Goal: Transaction & Acquisition: Purchase product/service

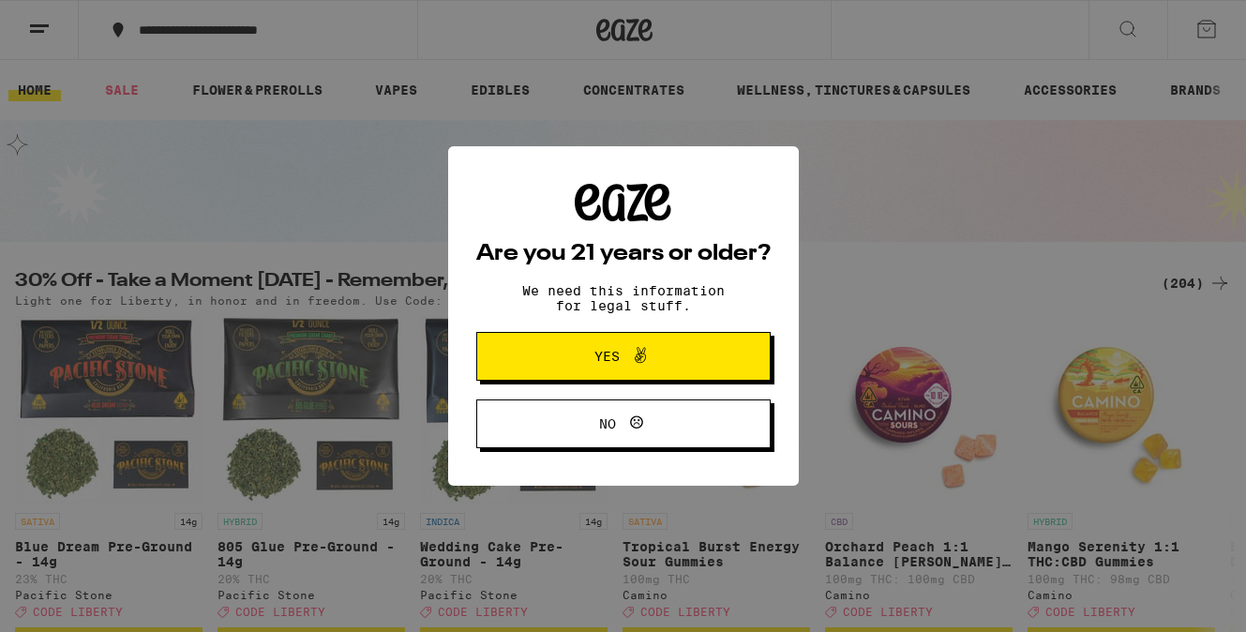
click at [658, 368] on span "Yes" at bounding box center [623, 356] width 143 height 24
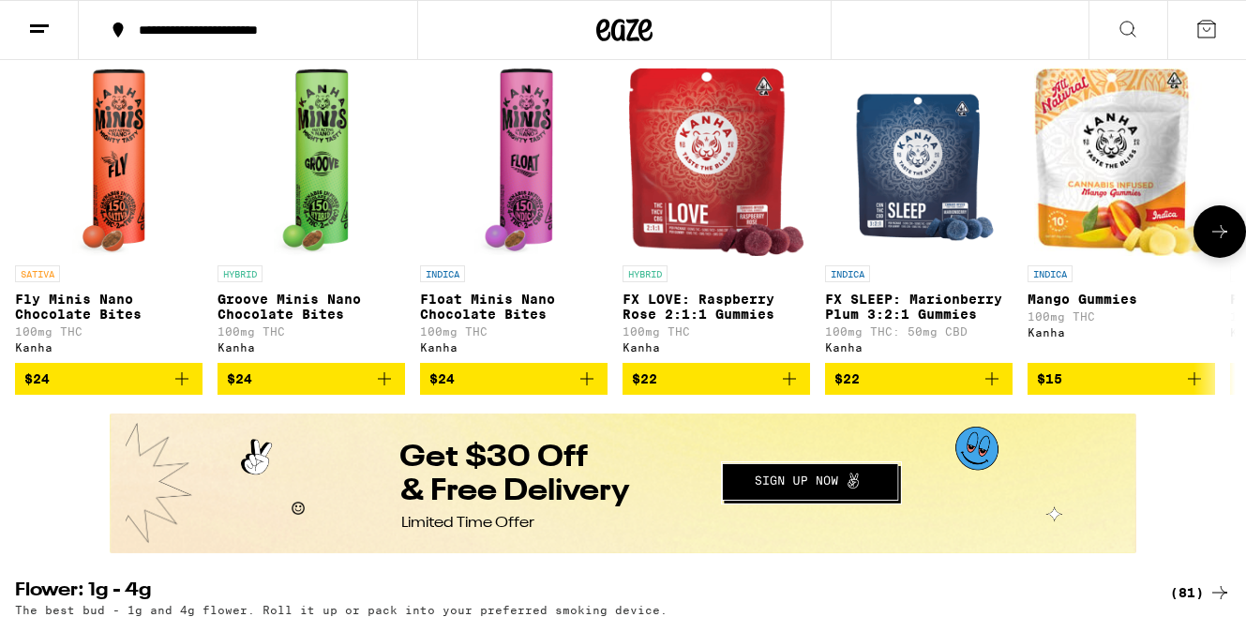
scroll to position [1131, 0]
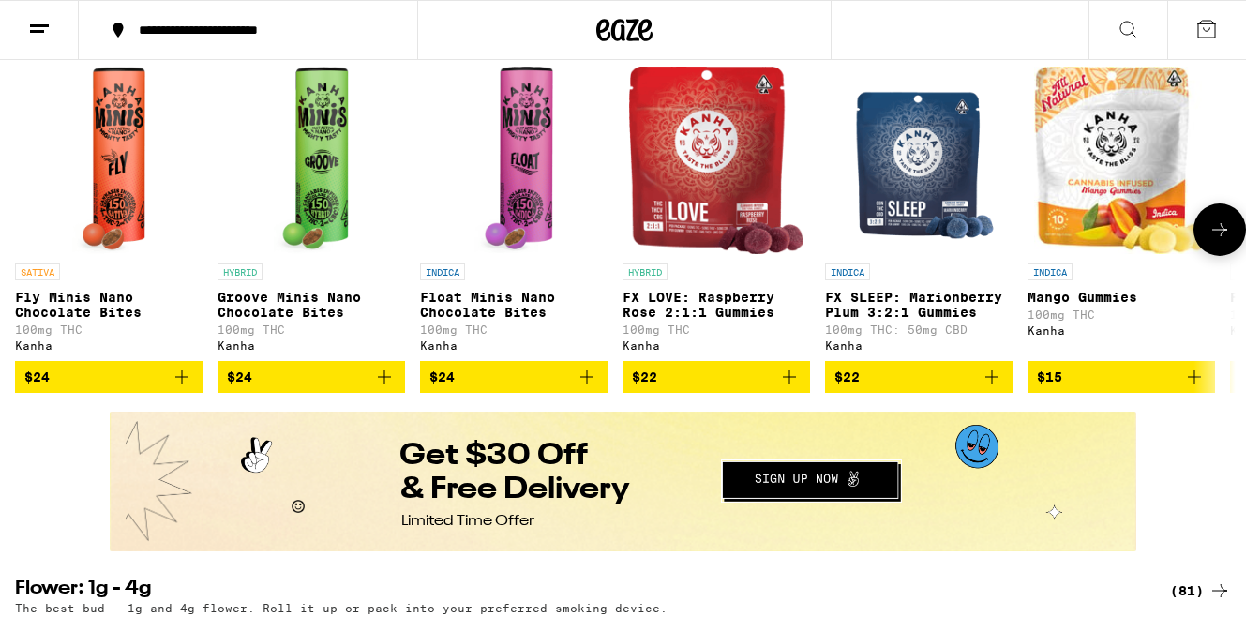
click at [894, 189] on img "Open page for FX SLEEP: Marionberry Plum 3:2:1 Gummies from Kanha" at bounding box center [919, 161] width 157 height 188
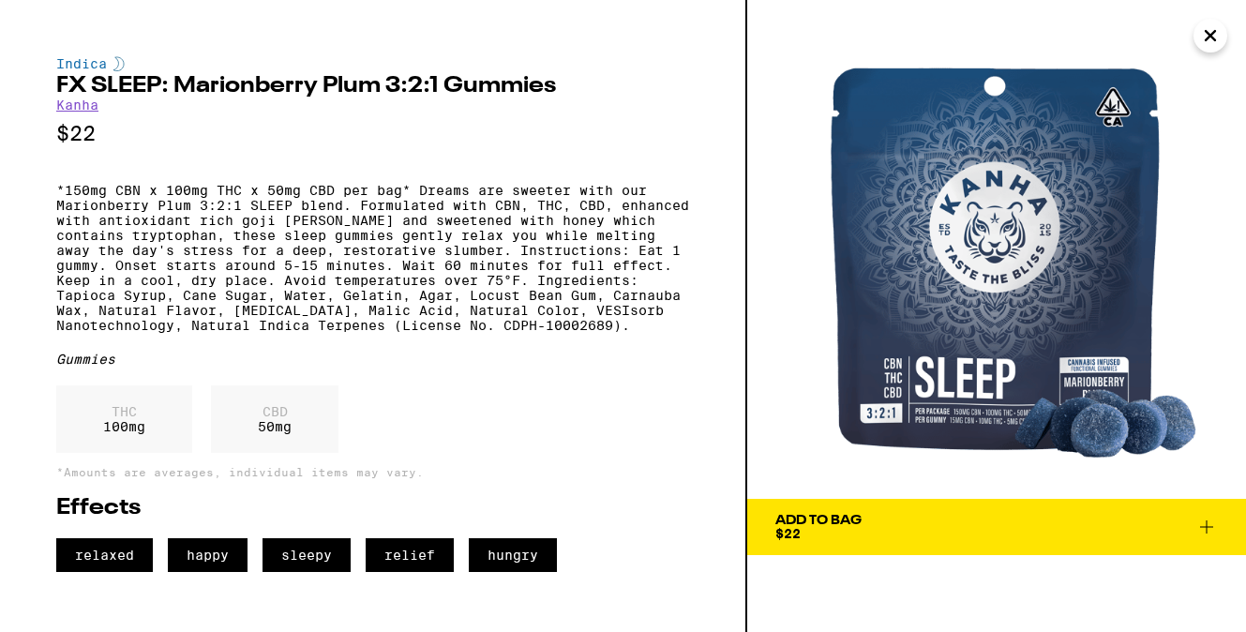
click at [1004, 315] on img at bounding box center [997, 249] width 499 height 499
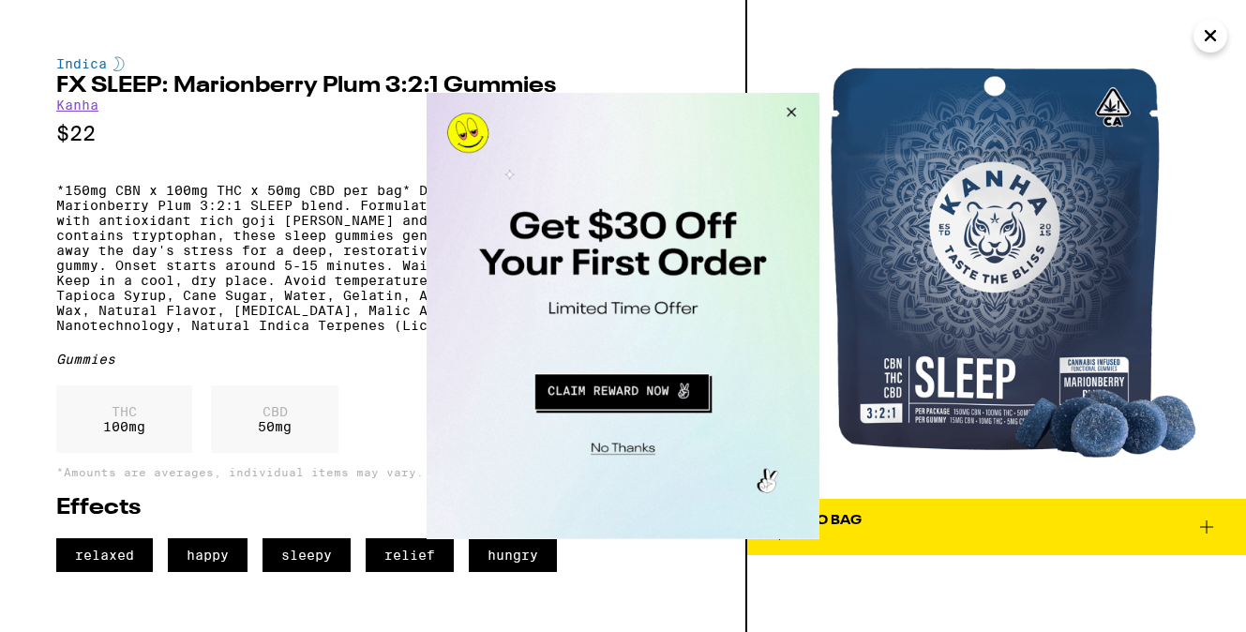
click at [799, 112] on button "Close Modal" at bounding box center [788, 115] width 51 height 45
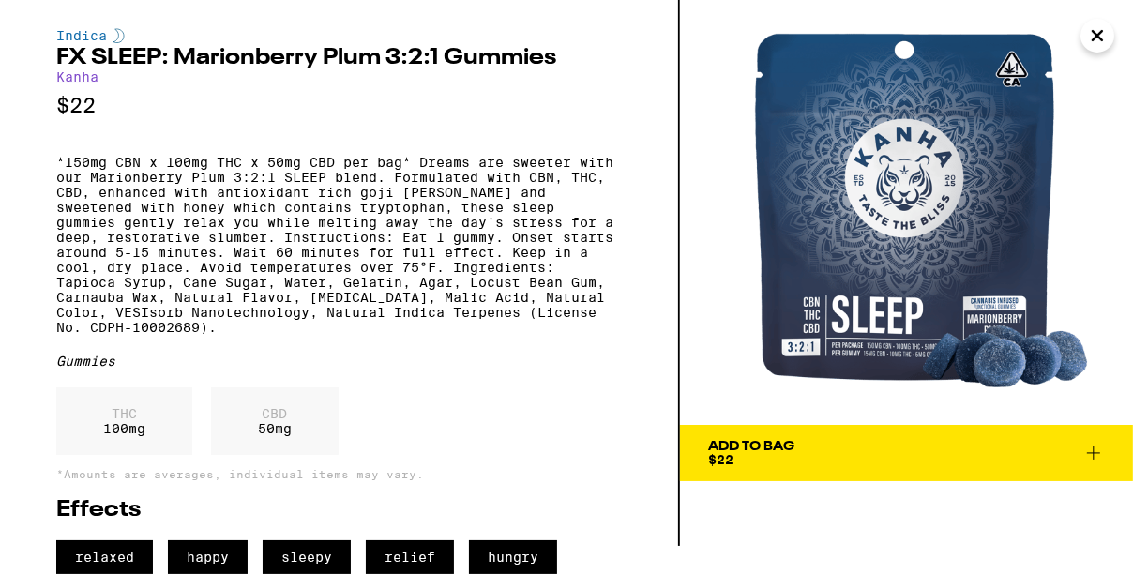
scroll to position [69, 0]
click at [882, 440] on span "Add To Bag $22" at bounding box center [906, 453] width 397 height 26
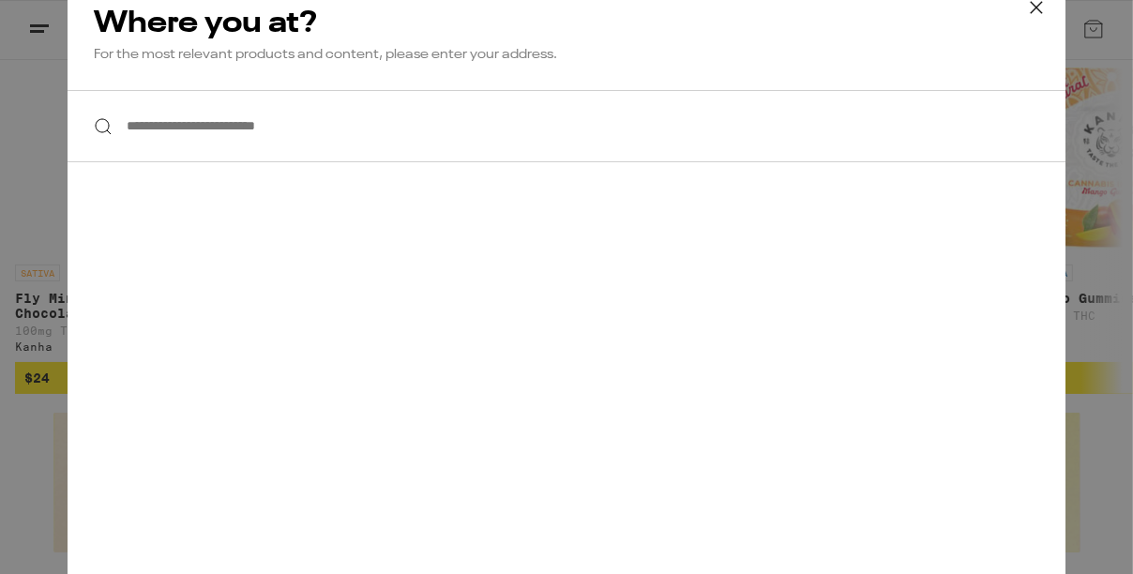
click at [232, 119] on input "**********" at bounding box center [567, 126] width 998 height 72
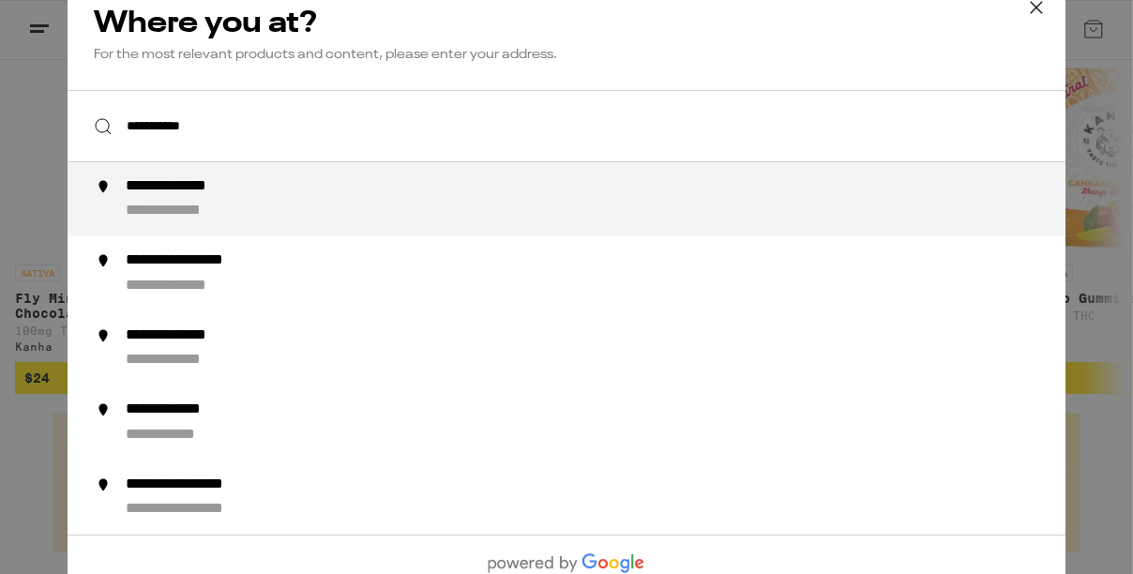
click at [162, 208] on div "**********" at bounding box center [189, 212] width 126 height 20
type input "**********"
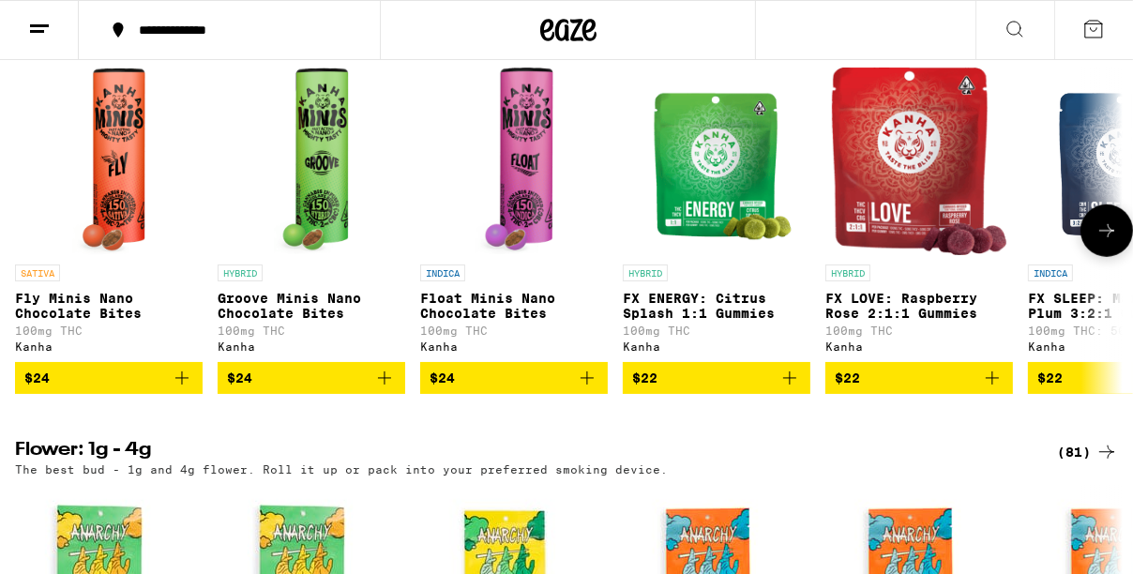
click at [1115, 242] on icon at bounding box center [1106, 230] width 23 height 23
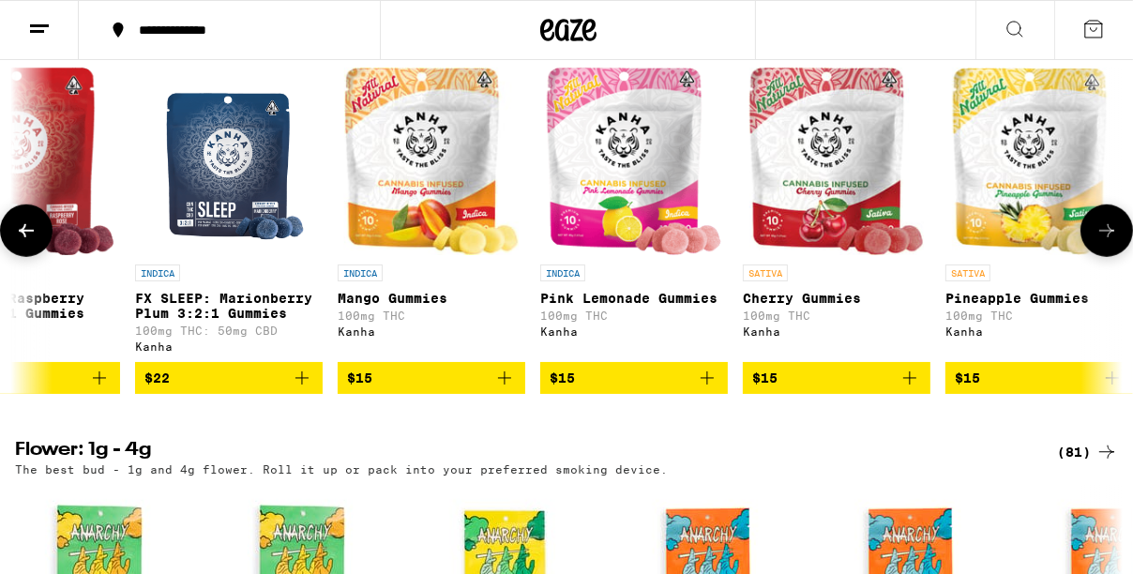
scroll to position [0, 899]
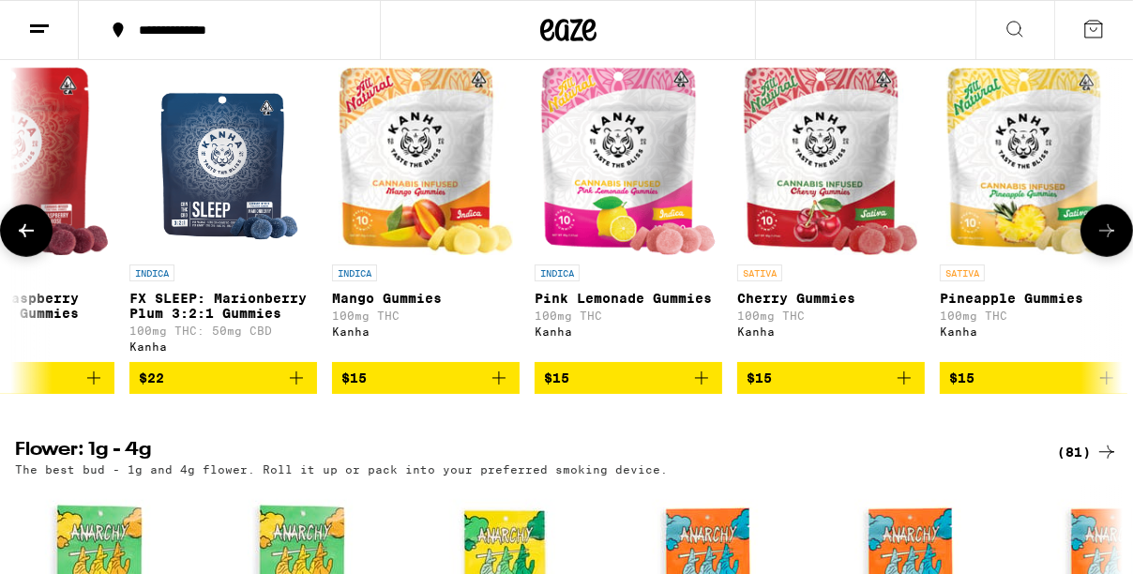
click at [241, 187] on img "Open page for FX SLEEP: Marionberry Plum 3:2:1 Gummies from Kanha" at bounding box center [223, 162] width 157 height 188
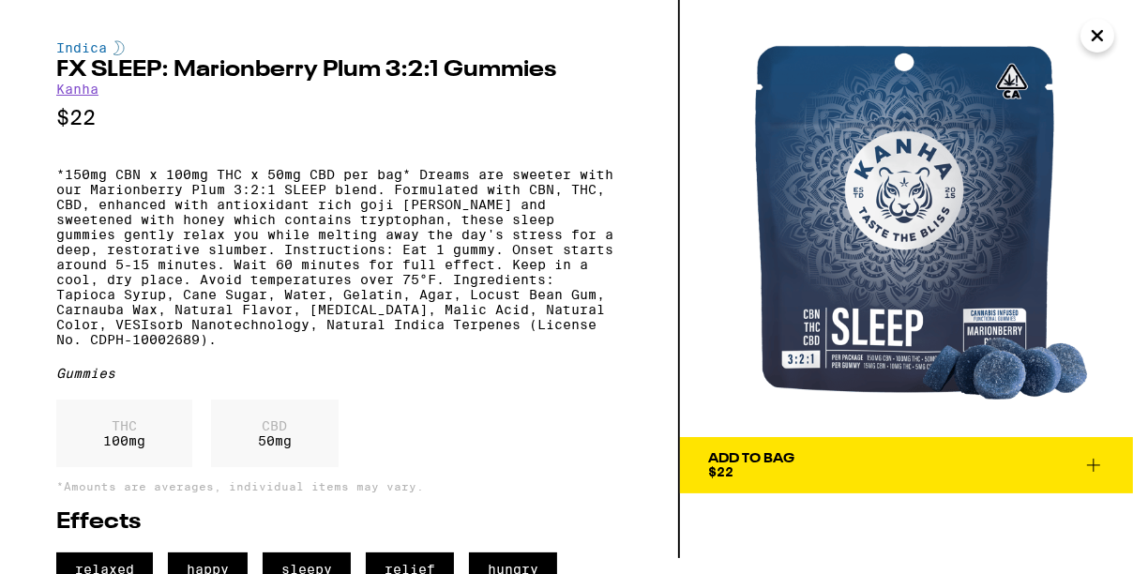
scroll to position [22, 0]
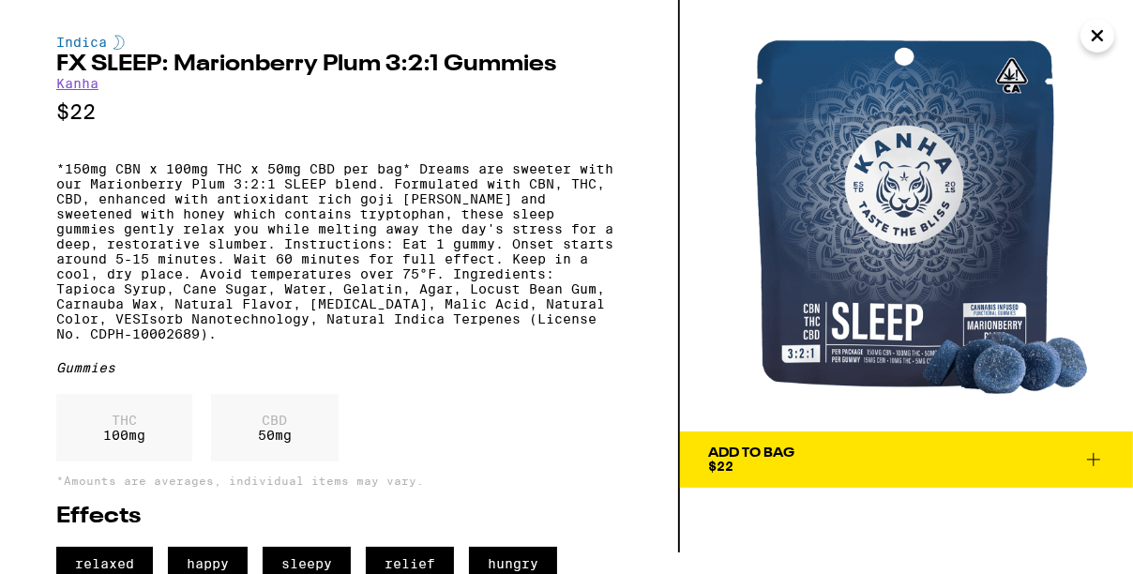
click at [1100, 34] on icon "Close" at bounding box center [1097, 35] width 9 height 9
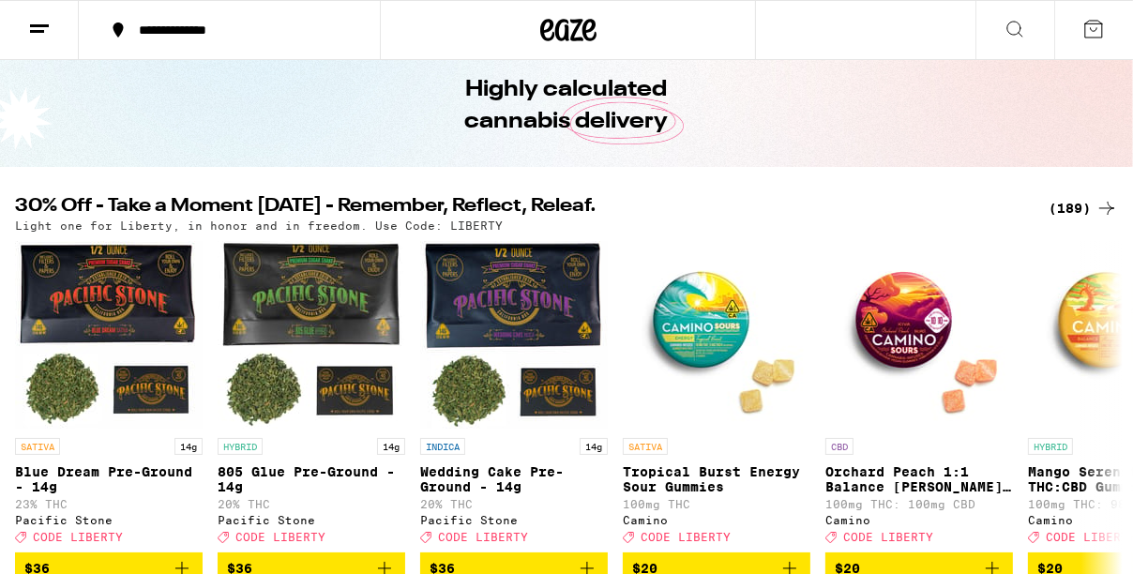
scroll to position [89, 0]
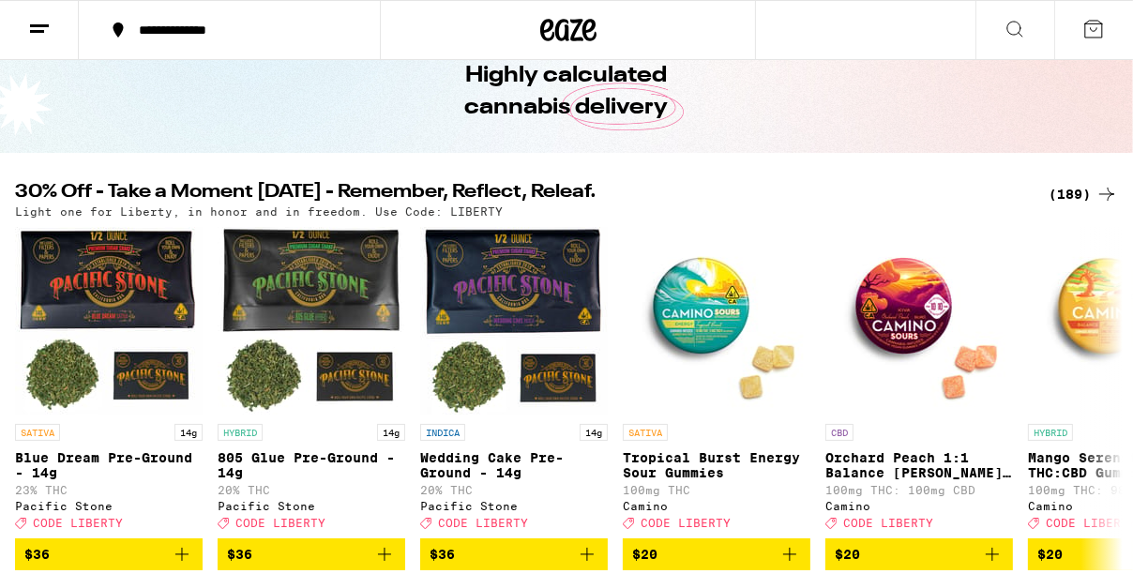
click at [1085, 189] on div "(189)" at bounding box center [1083, 194] width 69 height 23
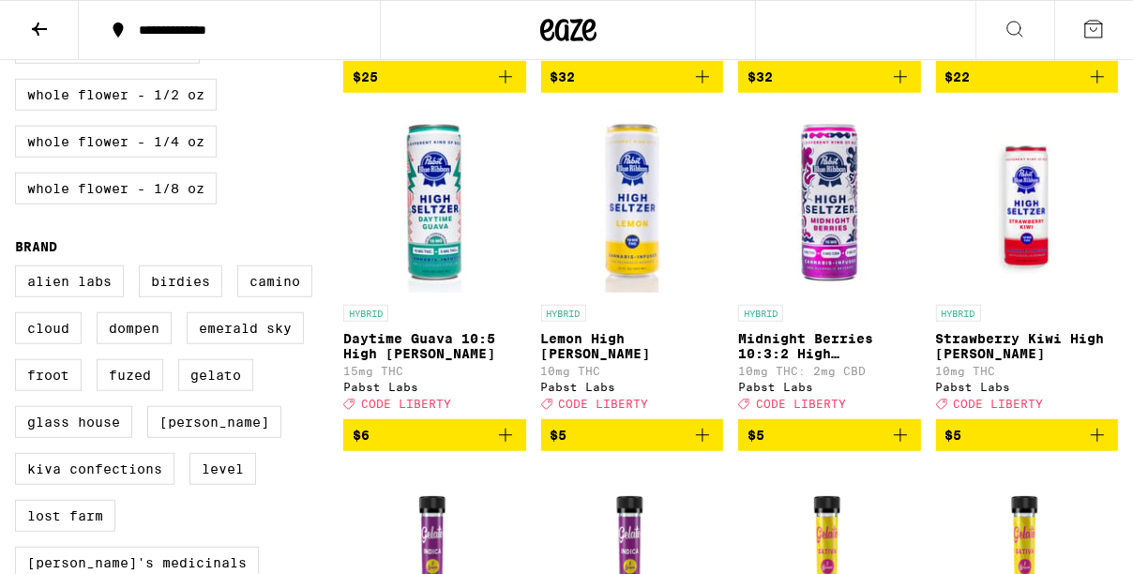
scroll to position [1246, 0]
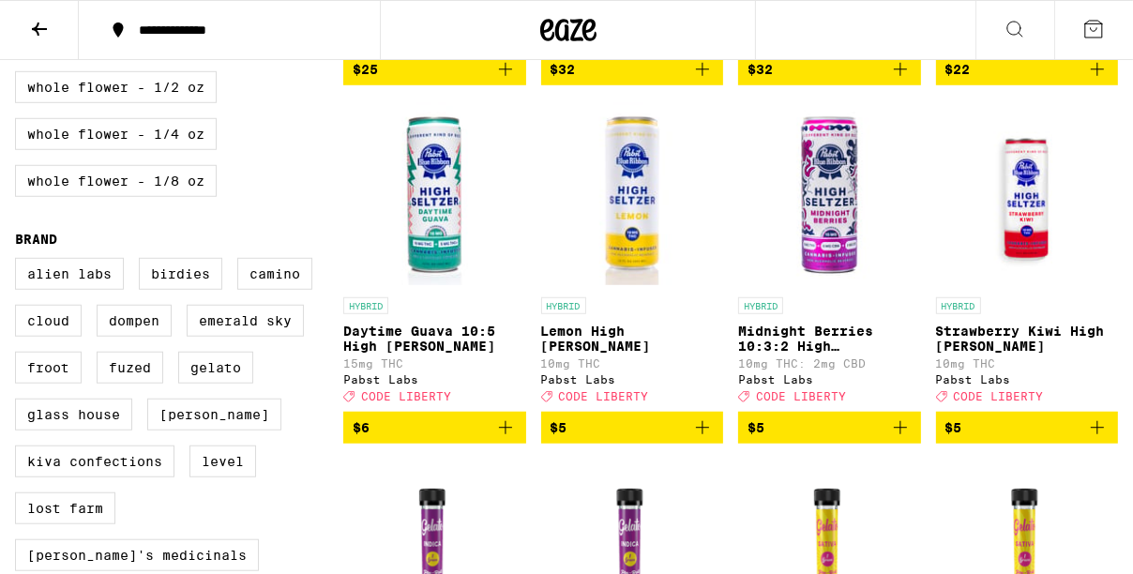
click at [507, 439] on icon "Add to bag" at bounding box center [505, 427] width 23 height 23
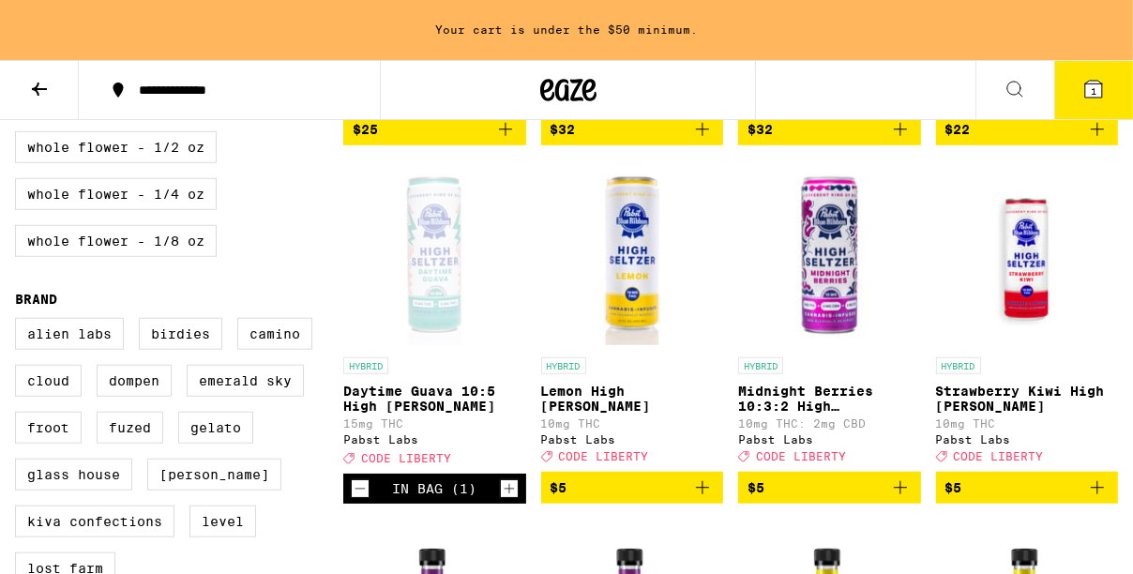
scroll to position [1307, 0]
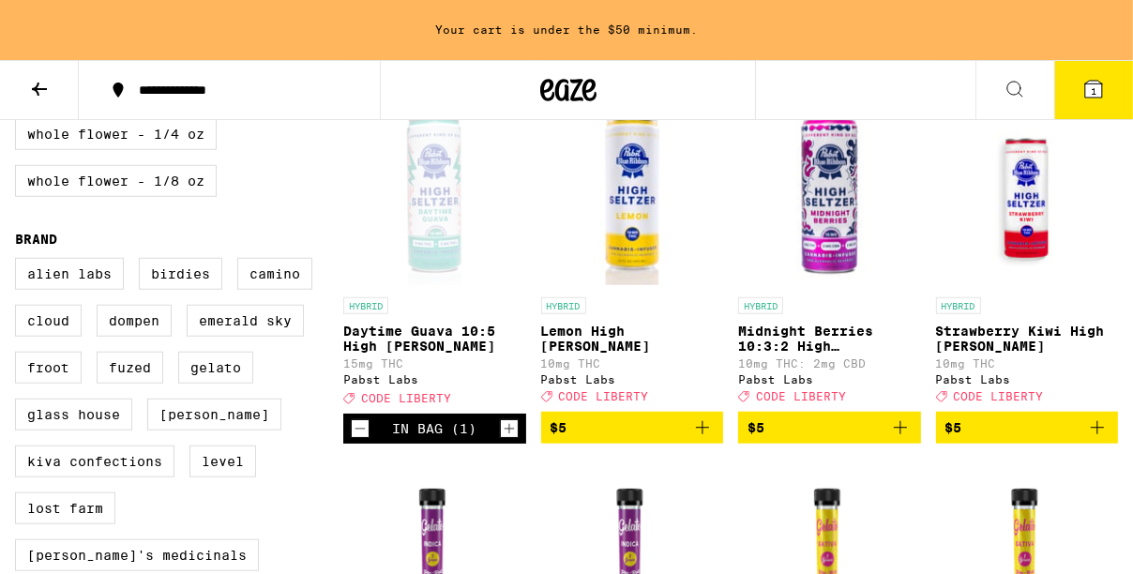
click at [505, 434] on icon "Increment" at bounding box center [509, 429] width 10 height 10
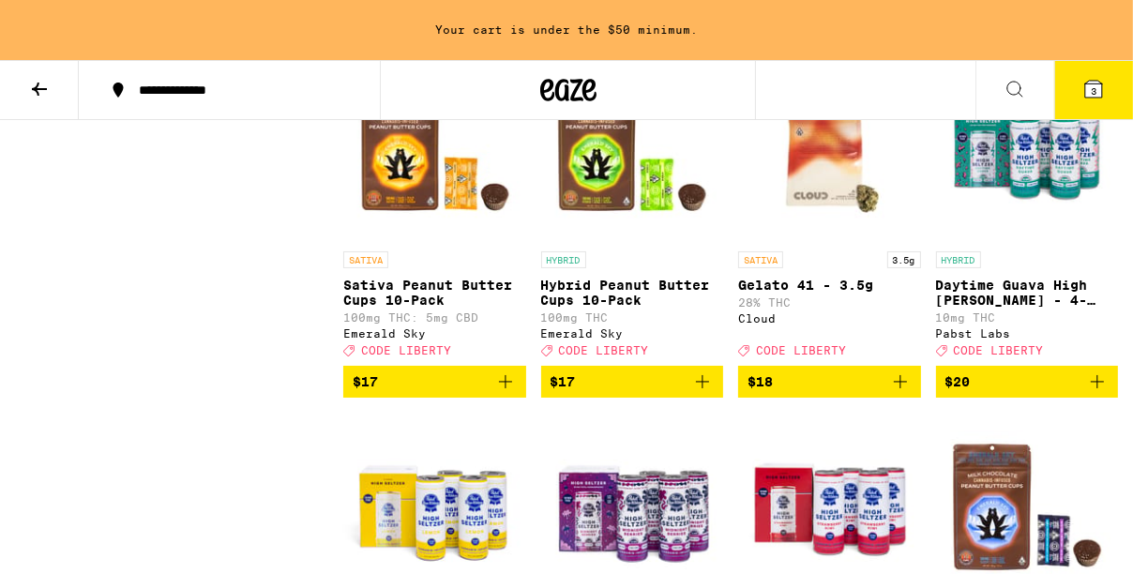
scroll to position [5642, 0]
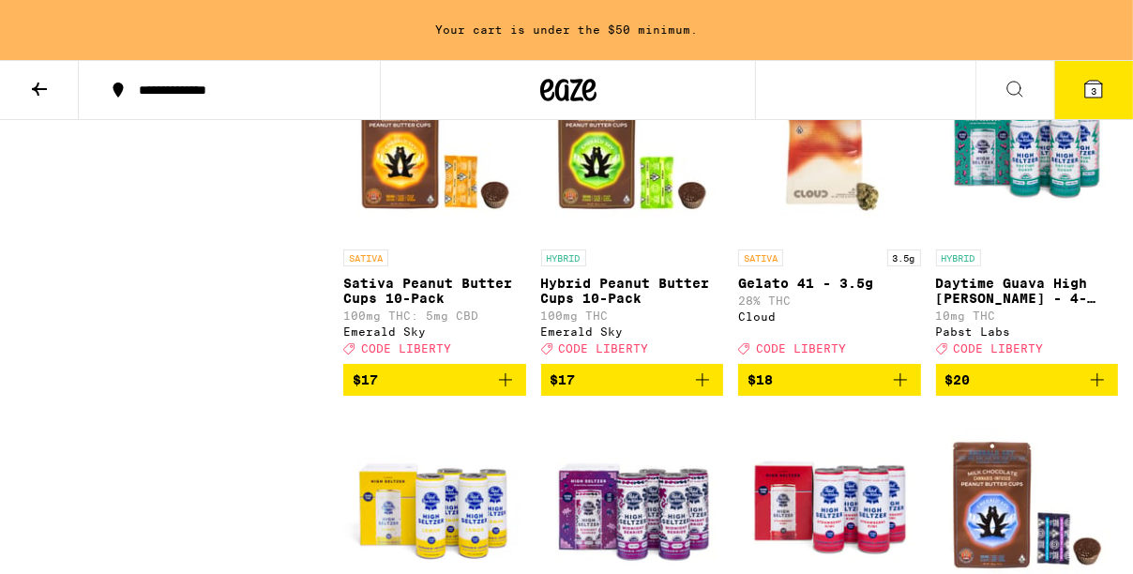
click at [995, 391] on span "$20" at bounding box center [1027, 380] width 164 height 23
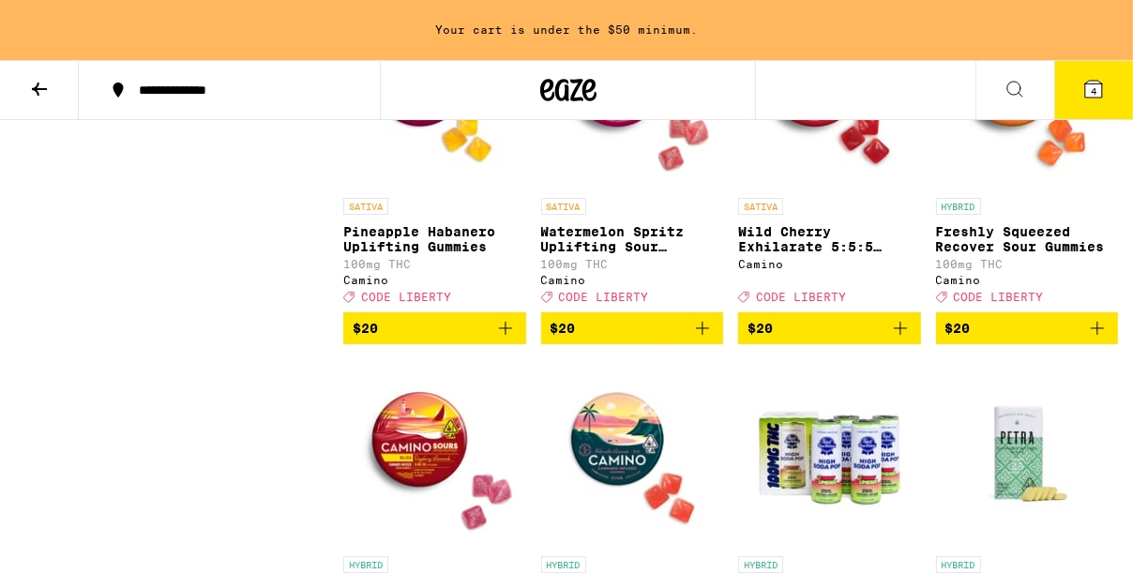
scroll to position [7135, 0]
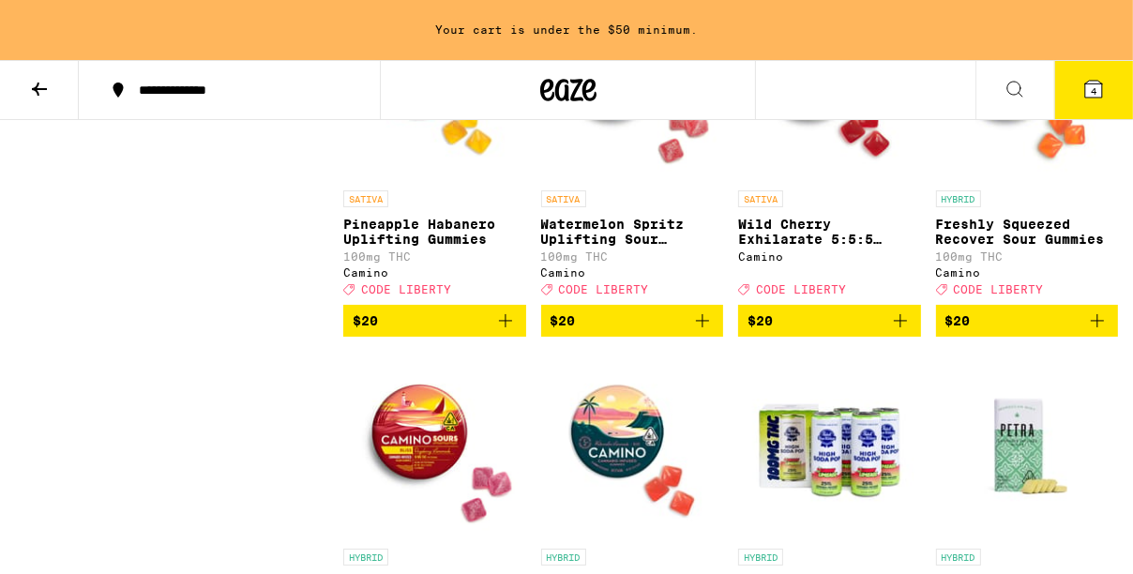
click at [826, 181] on img "Open page for Wild Cherry Exhilarate 5:5:5 Gummies from Camino" at bounding box center [829, 87] width 183 height 188
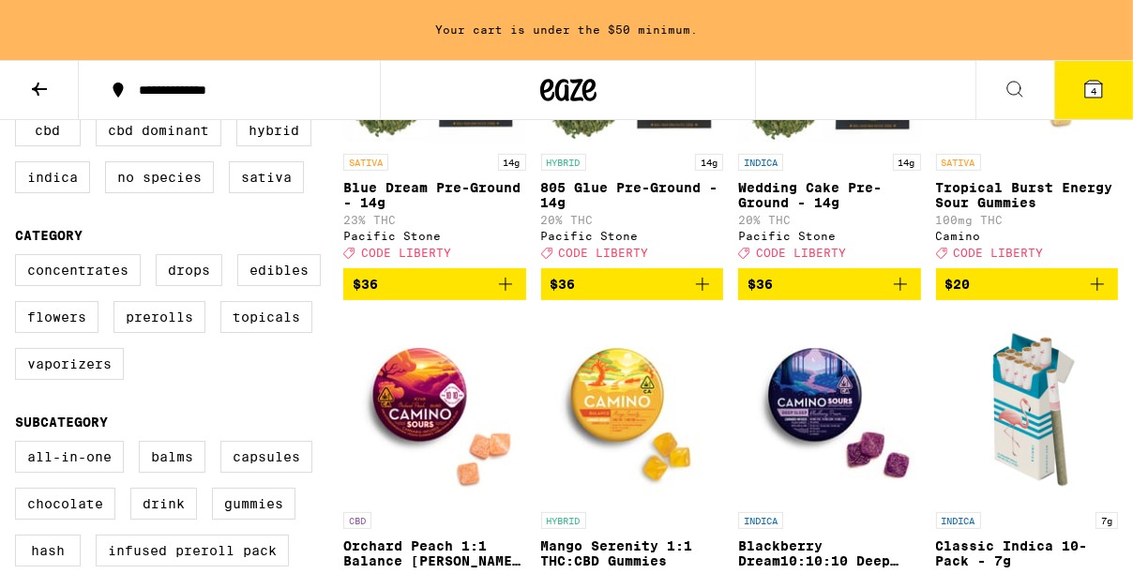
scroll to position [393, 0]
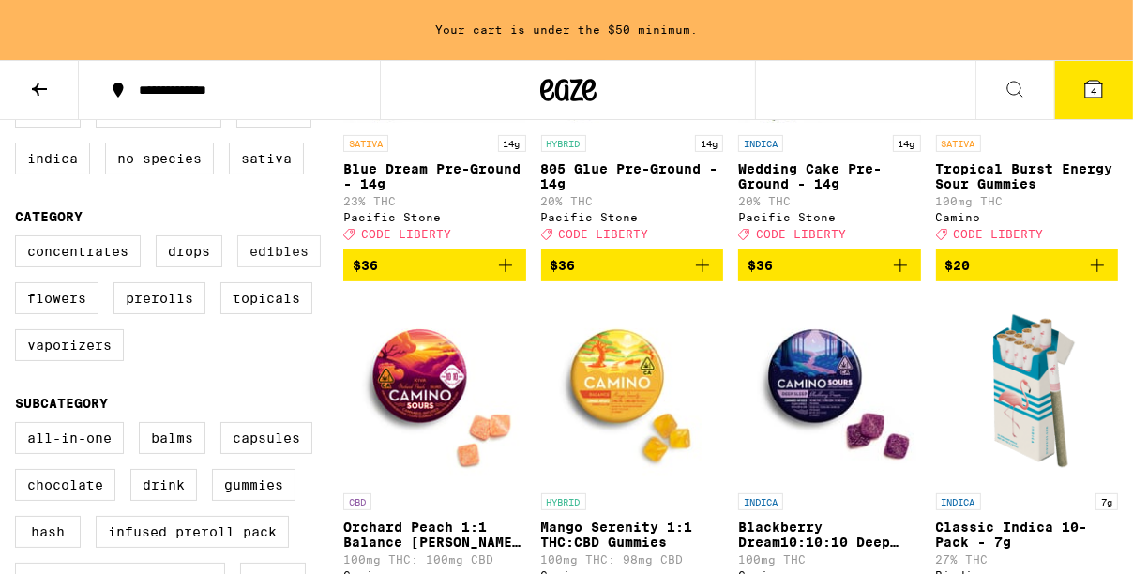
click at [266, 267] on label "Edibles" at bounding box center [278, 251] width 83 height 32
click at [20, 239] on input "Edibles" at bounding box center [19, 238] width 1 height 1
checkbox input "true"
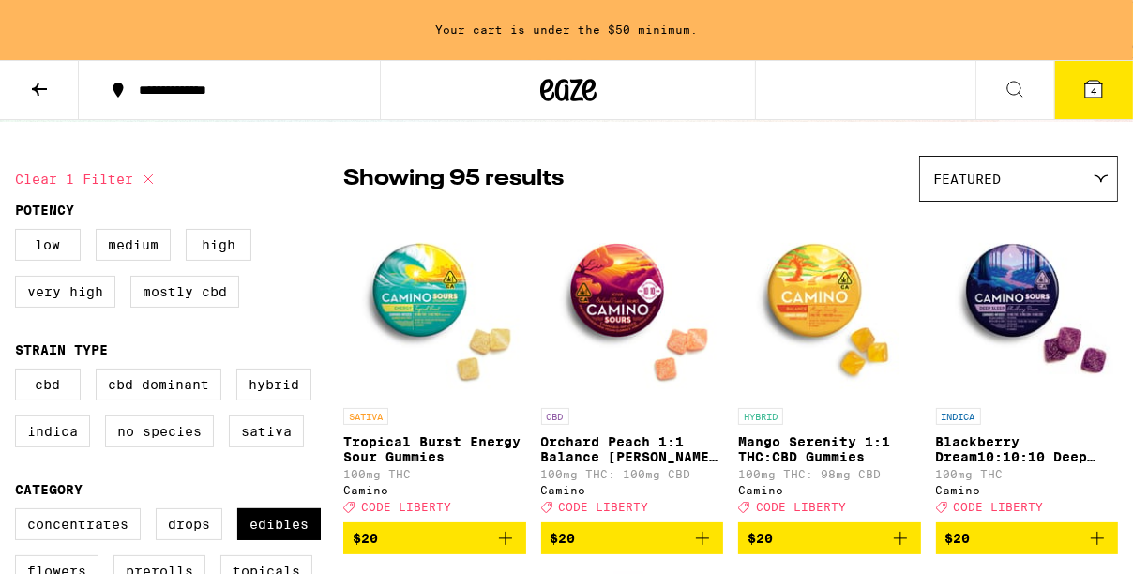
scroll to position [117, 0]
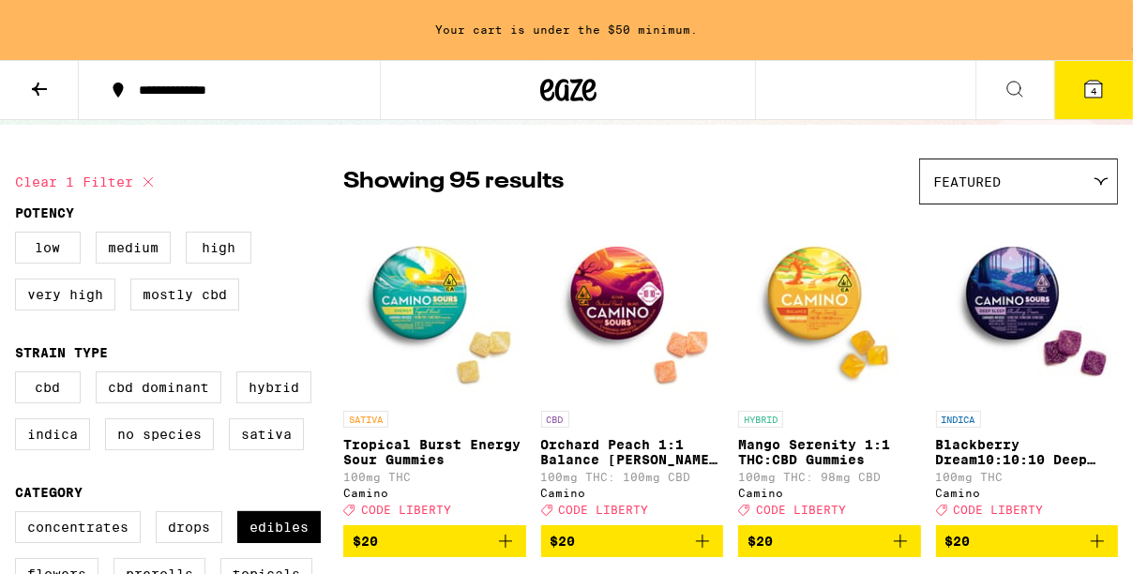
click at [639, 298] on img "Open page for Orchard Peach 1:1 Balance Sours Gummies from Camino" at bounding box center [632, 308] width 183 height 188
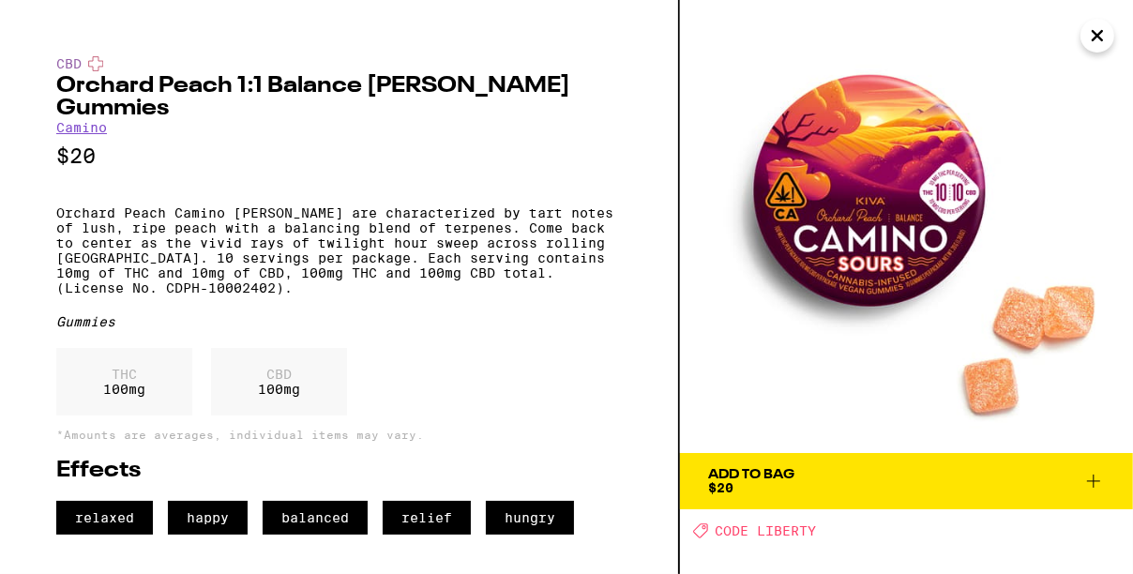
click at [728, 461] on button "Add To Bag $20" at bounding box center [906, 481] width 453 height 56
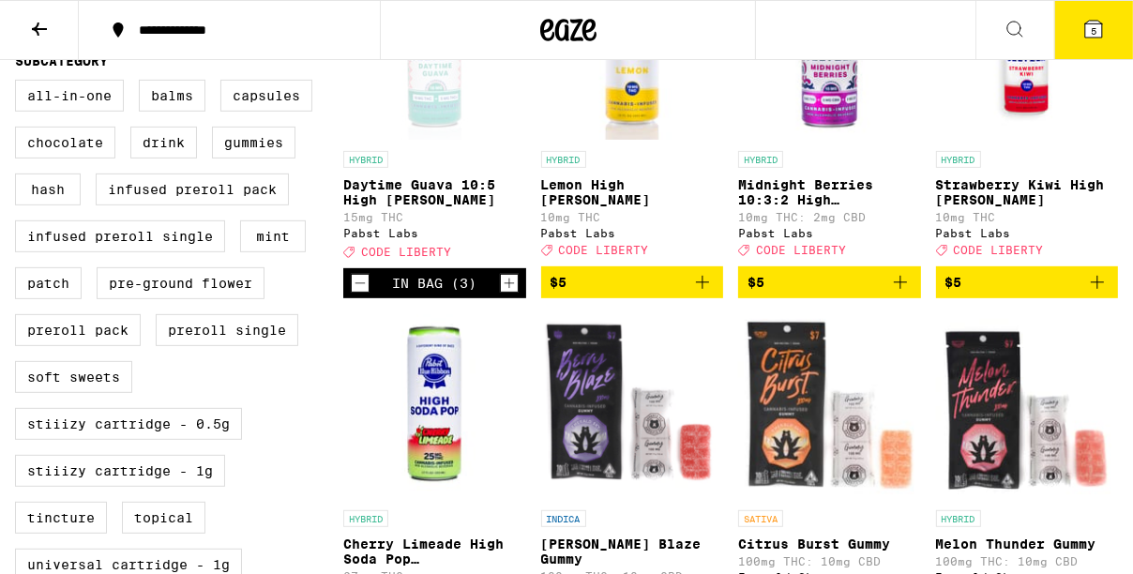
scroll to position [677, 0]
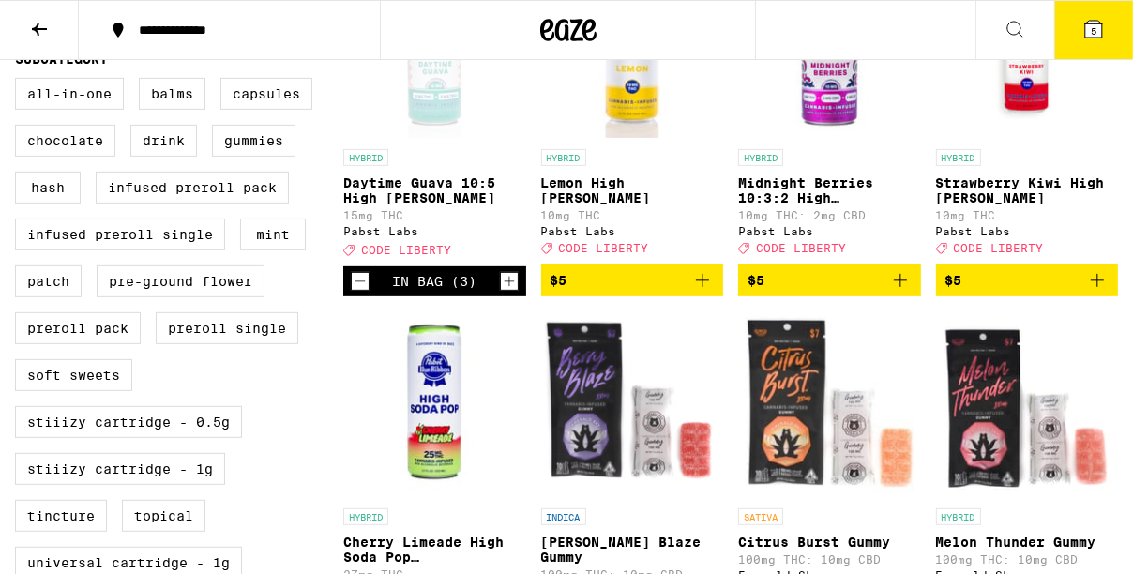
click at [364, 293] on icon "Decrement" at bounding box center [360, 281] width 17 height 23
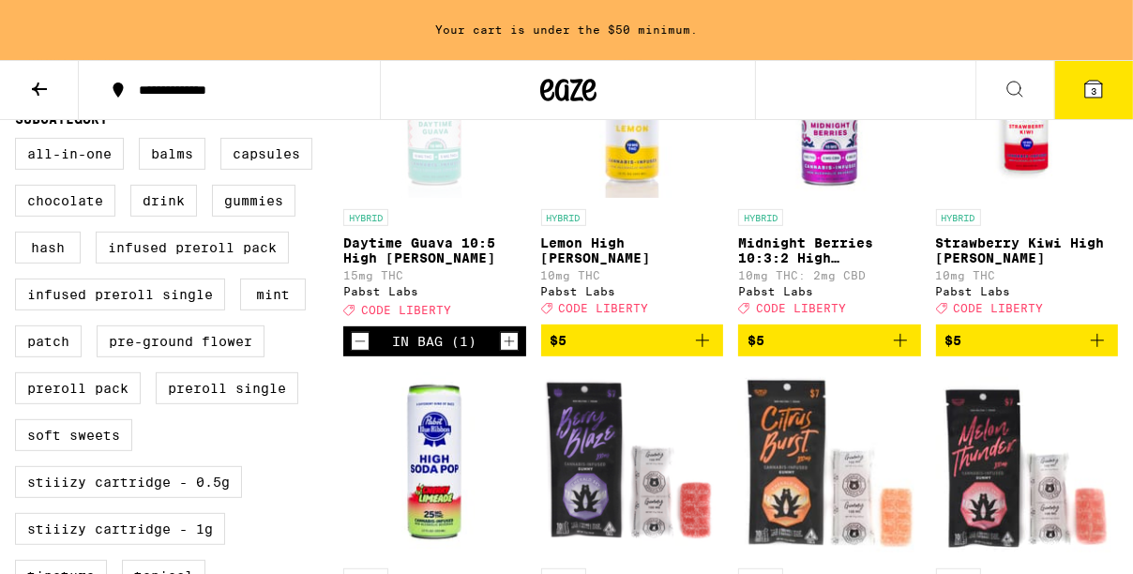
scroll to position [737, 0]
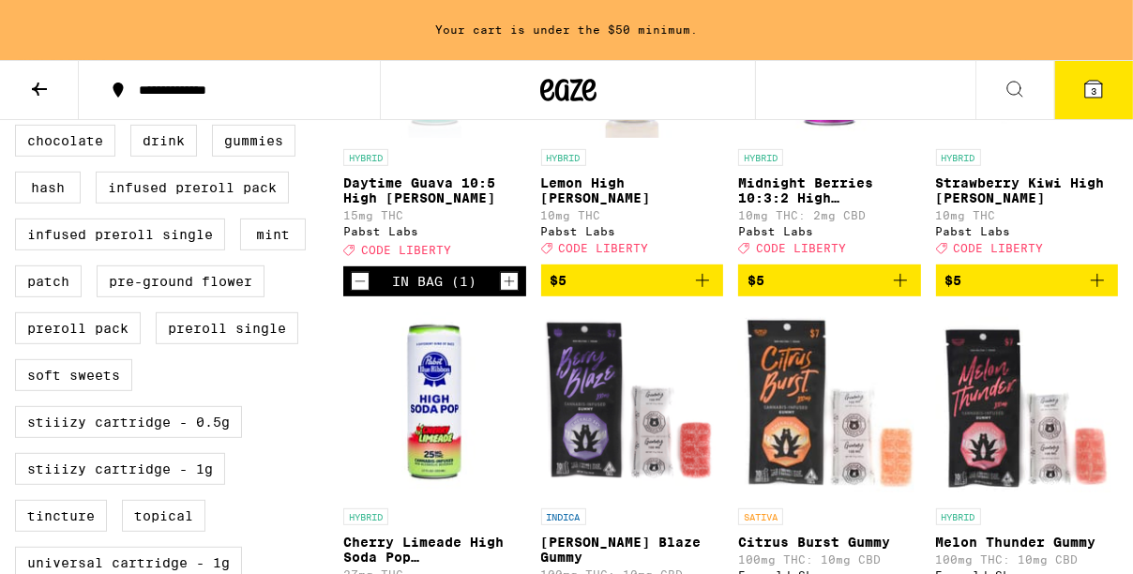
click at [364, 293] on icon "Decrement" at bounding box center [360, 281] width 17 height 23
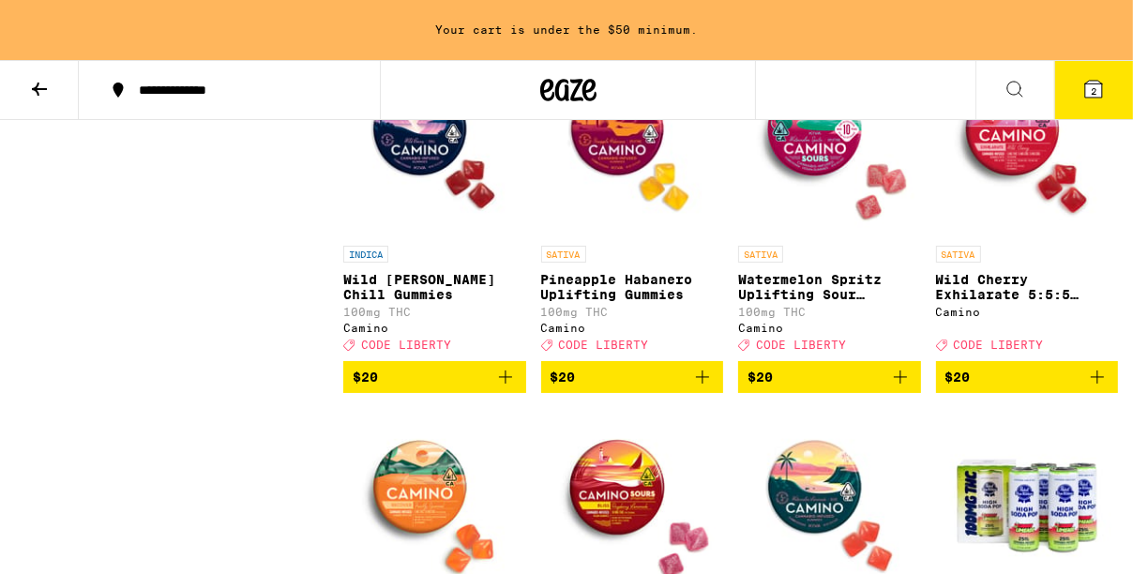
scroll to position [4962, 0]
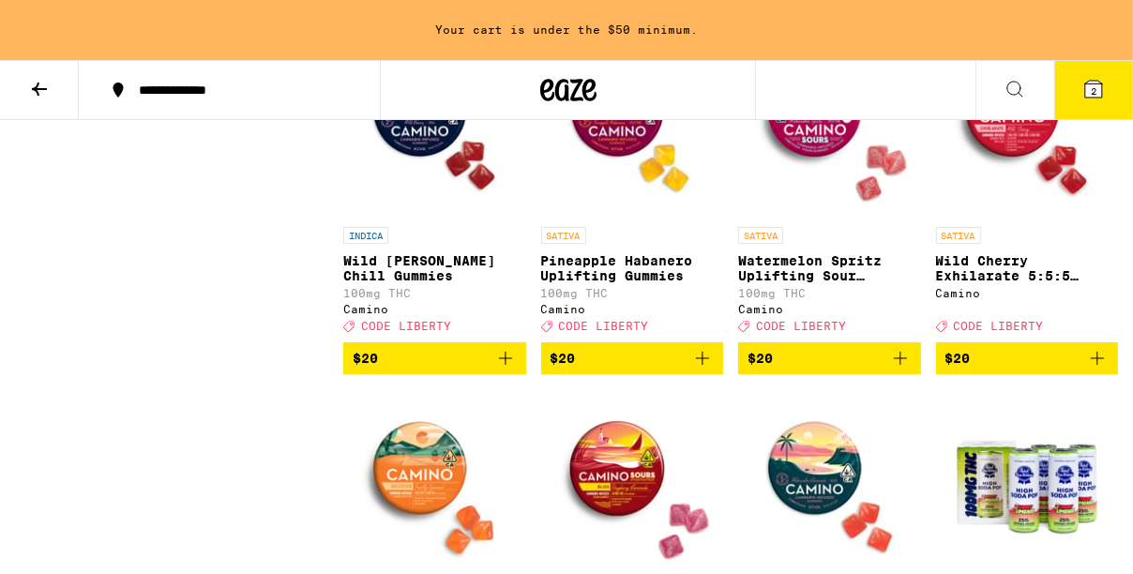
click at [838, 218] on img "Open page for Watermelon Spritz Uplifting Sour Gummies from Camino" at bounding box center [829, 124] width 183 height 188
click at [1011, 218] on img "Open page for Wild Cherry Exhilarate 5:5:5 Gummies from Camino" at bounding box center [1027, 124] width 183 height 188
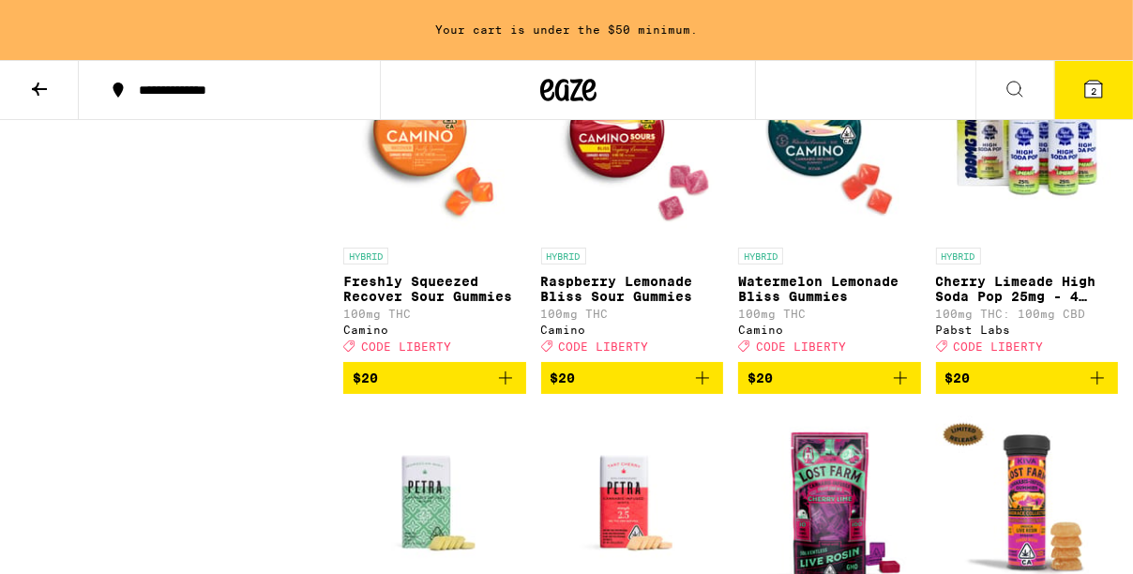
scroll to position [5314, 0]
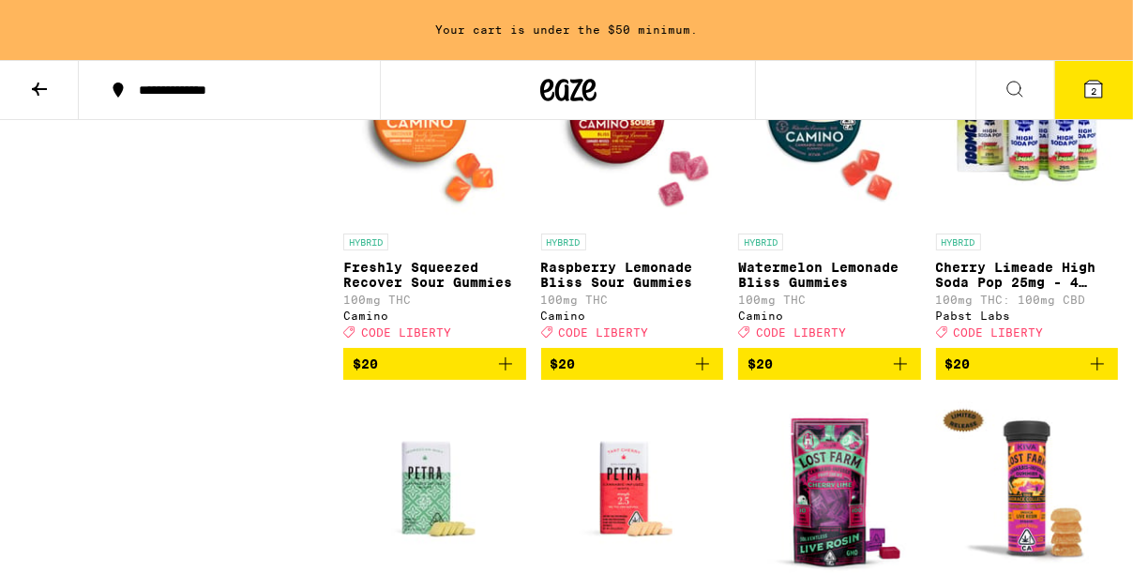
click at [631, 224] on img "Open page for Raspberry Lemonade Bliss Sour Gummies from Camino" at bounding box center [632, 131] width 183 height 188
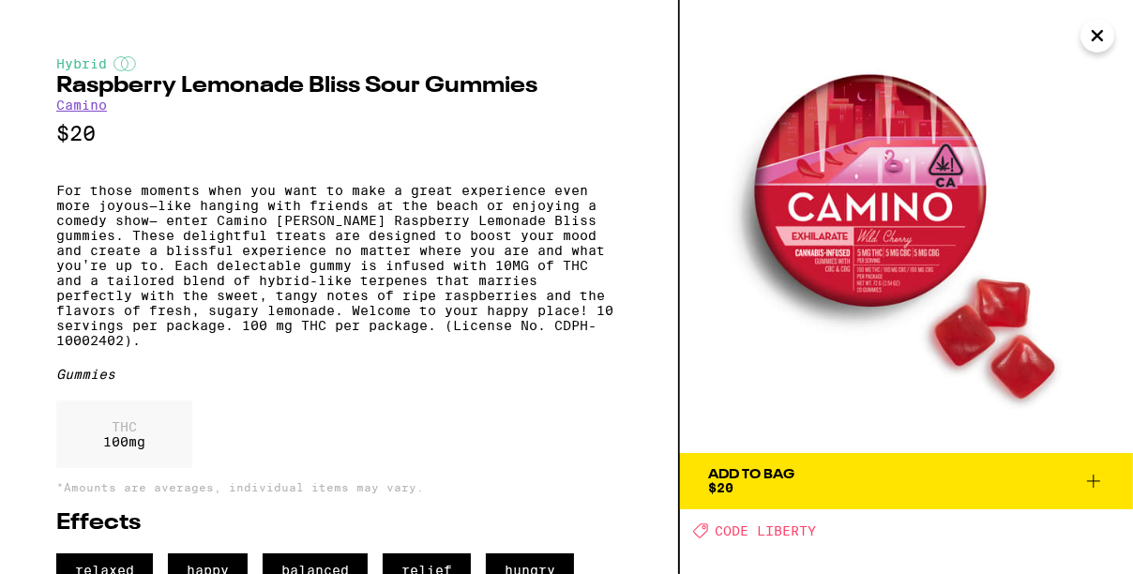
scroll to position [36, 0]
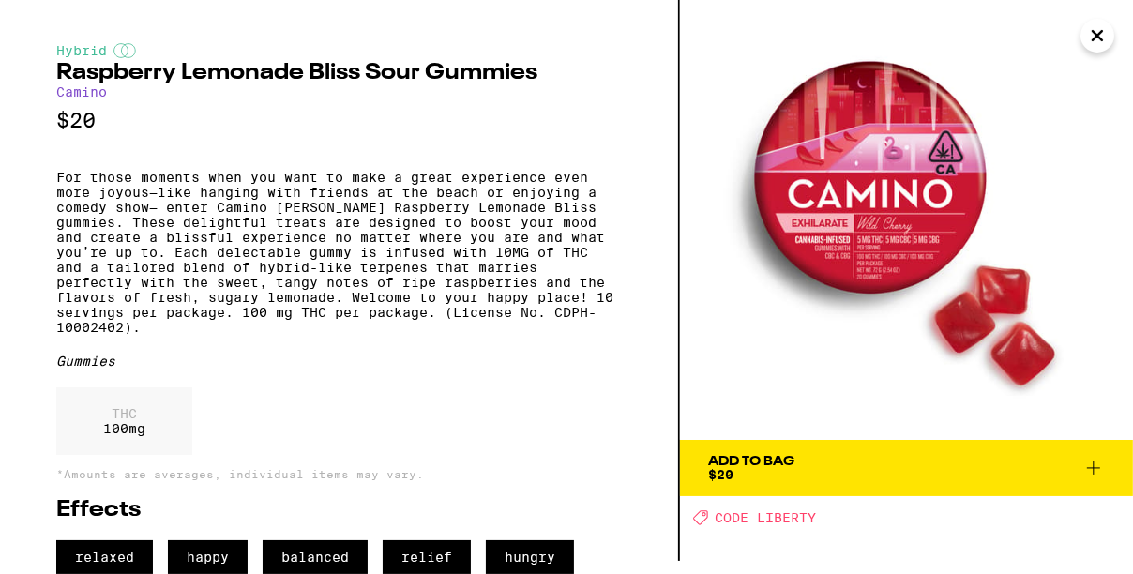
click at [737, 455] on div "Add To Bag $20" at bounding box center [751, 468] width 86 height 26
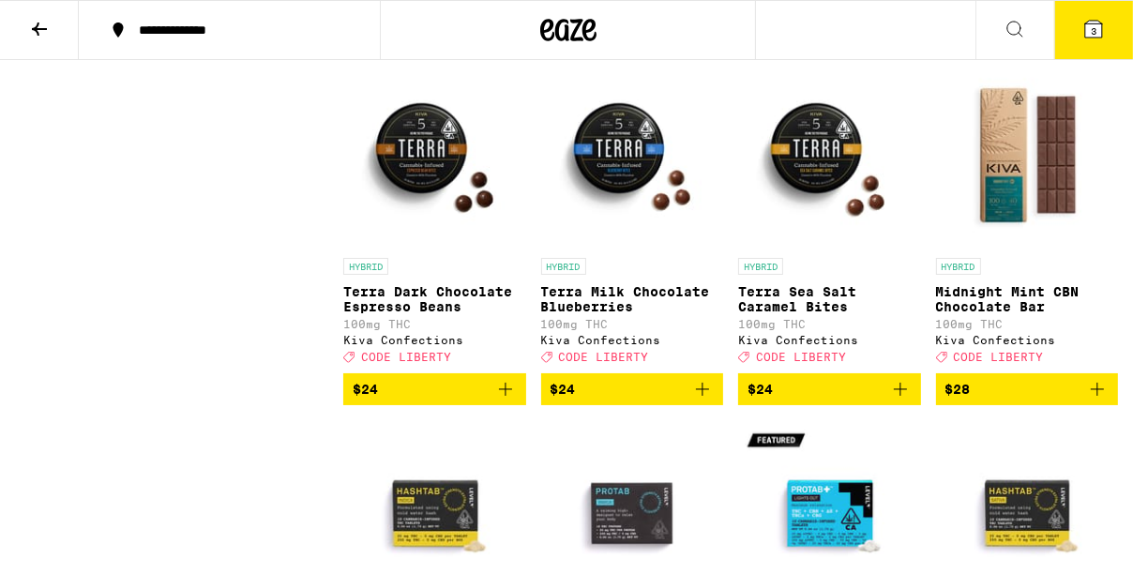
scroll to position [7467, 0]
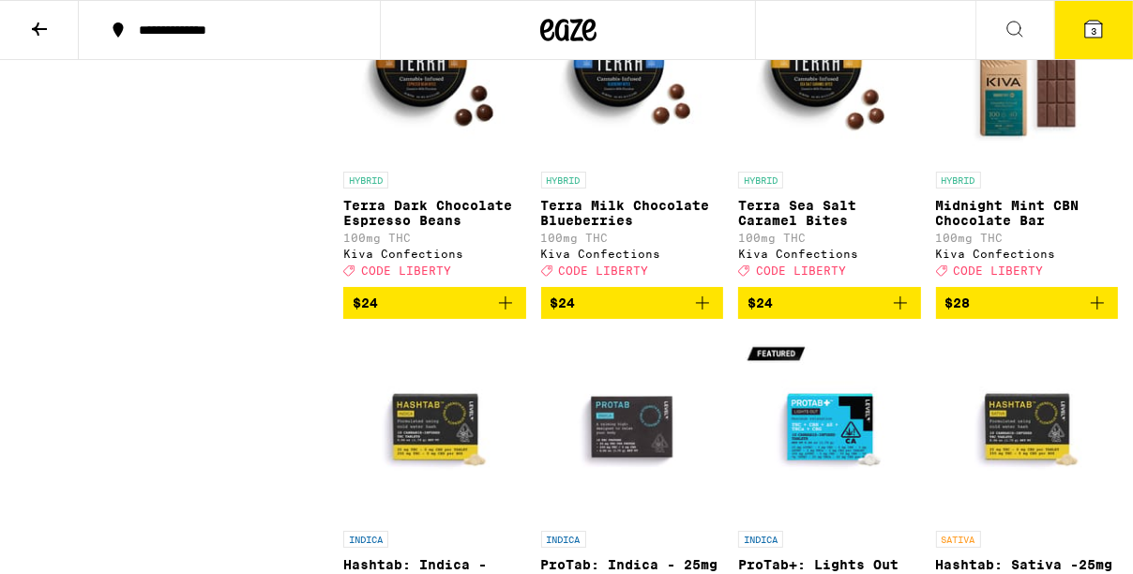
click at [426, 162] on img "Open page for Terra Dark Chocolate Espresso Beans from Kiva Confections" at bounding box center [434, 69] width 183 height 188
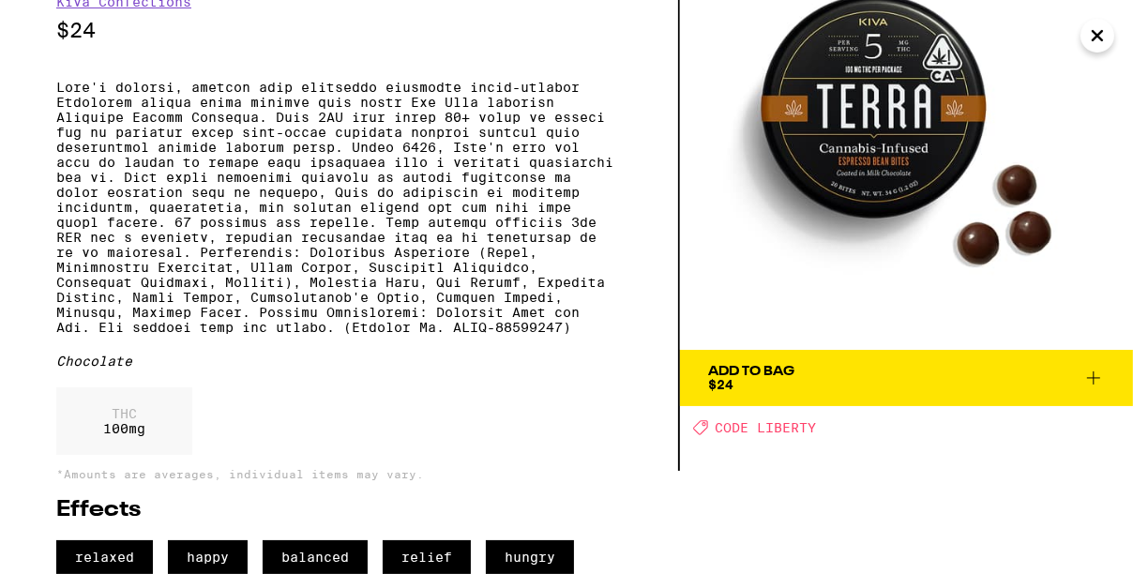
scroll to position [94, 0]
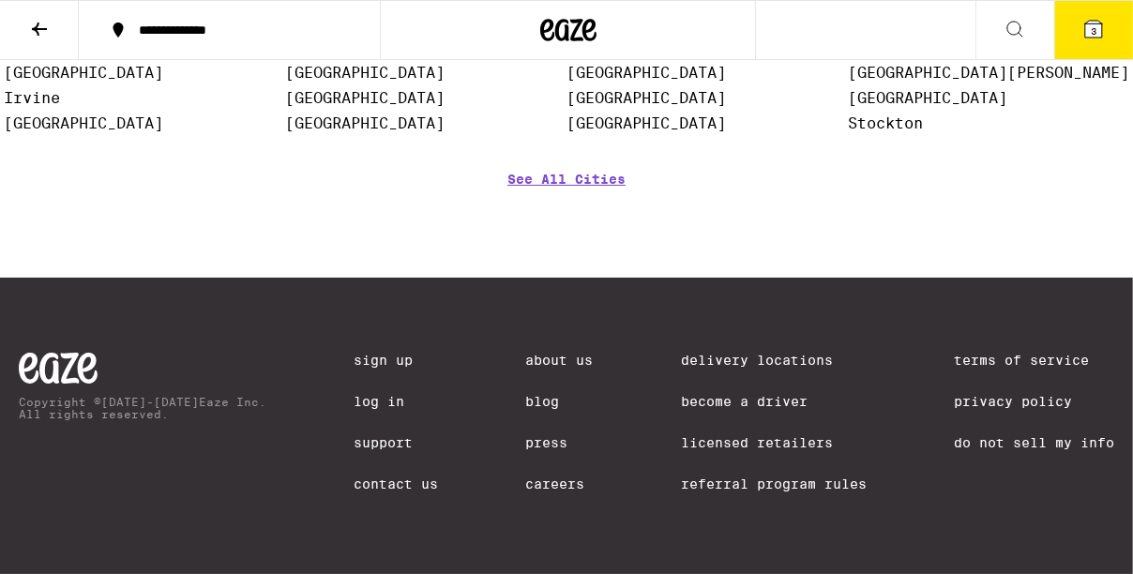
scroll to position [9019, 0]
click at [0, 0] on input "Top Brands" at bounding box center [0, 0] width 0 height 0
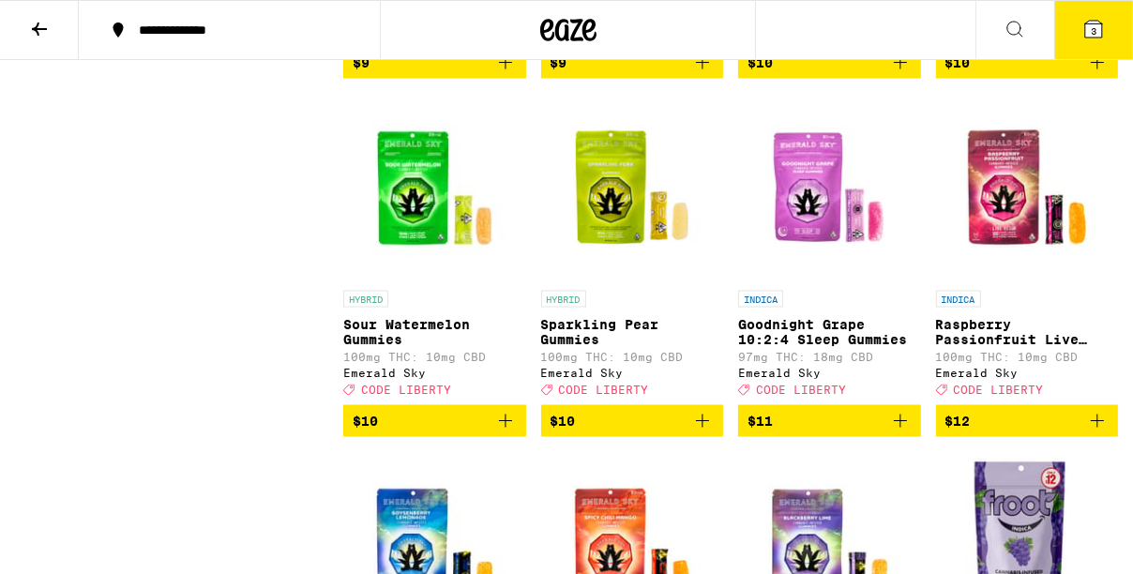
scroll to position [2692, 0]
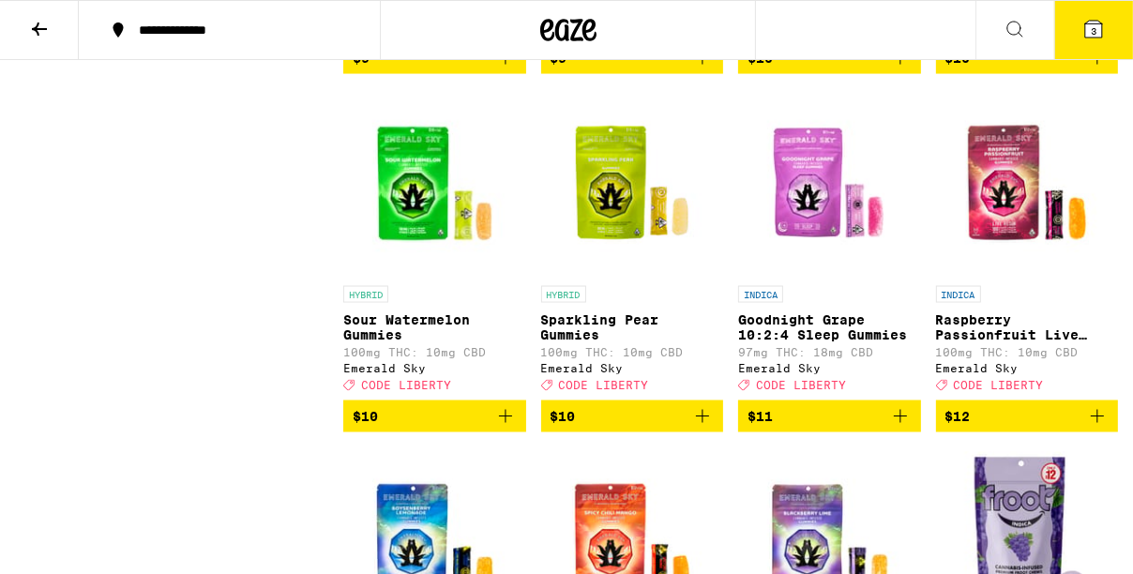
click at [421, 249] on img "Open page for Sour Watermelon Gummies from Emerald Sky" at bounding box center [434, 183] width 183 height 188
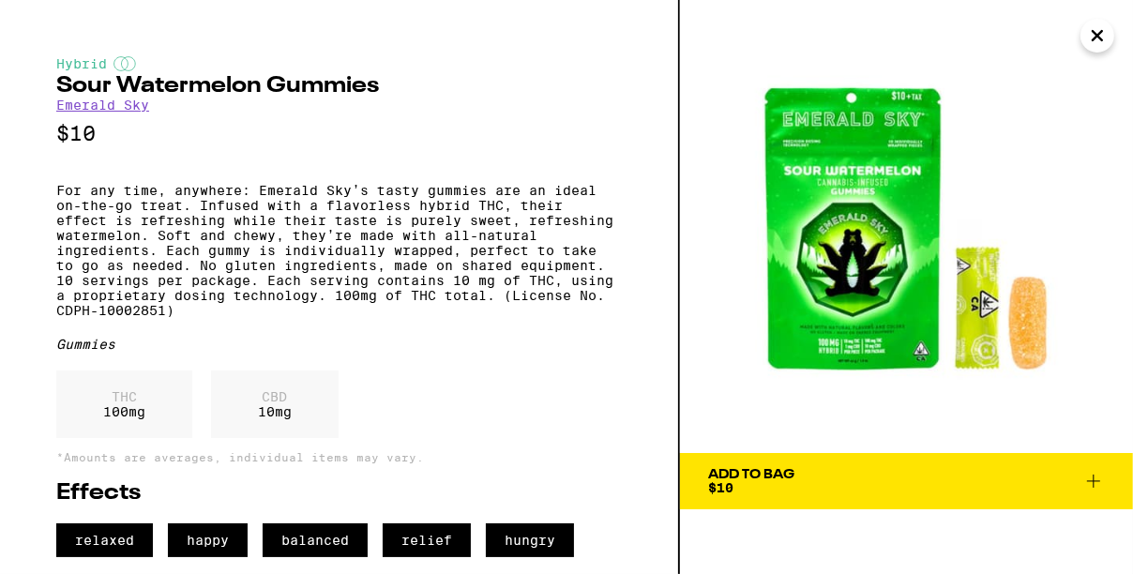
scroll to position [19, 0]
click at [1093, 31] on icon "Close" at bounding box center [1097, 35] width 9 height 9
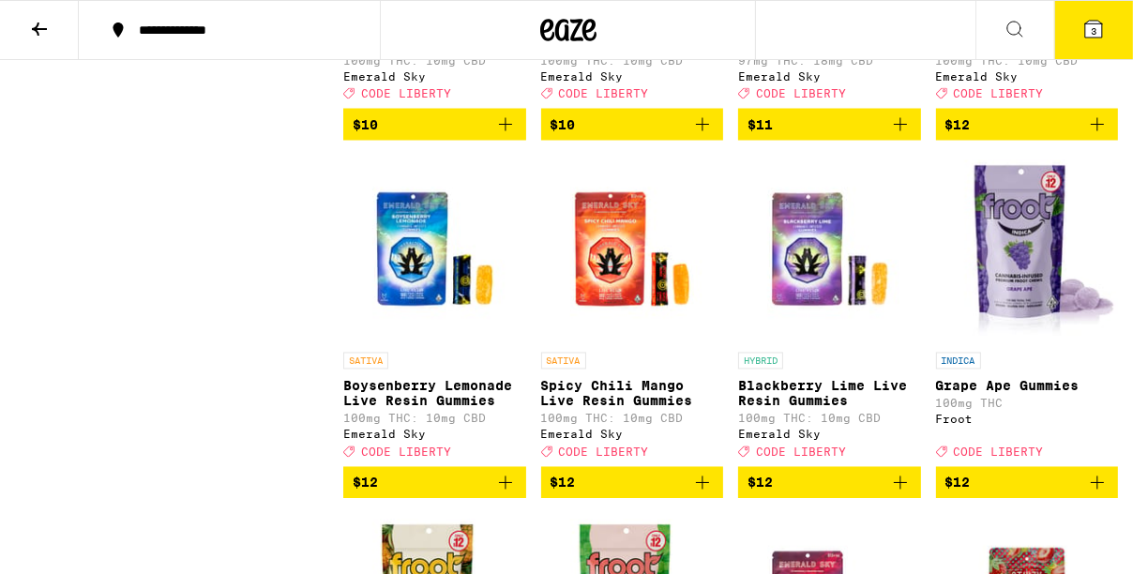
scroll to position [2989, 0]
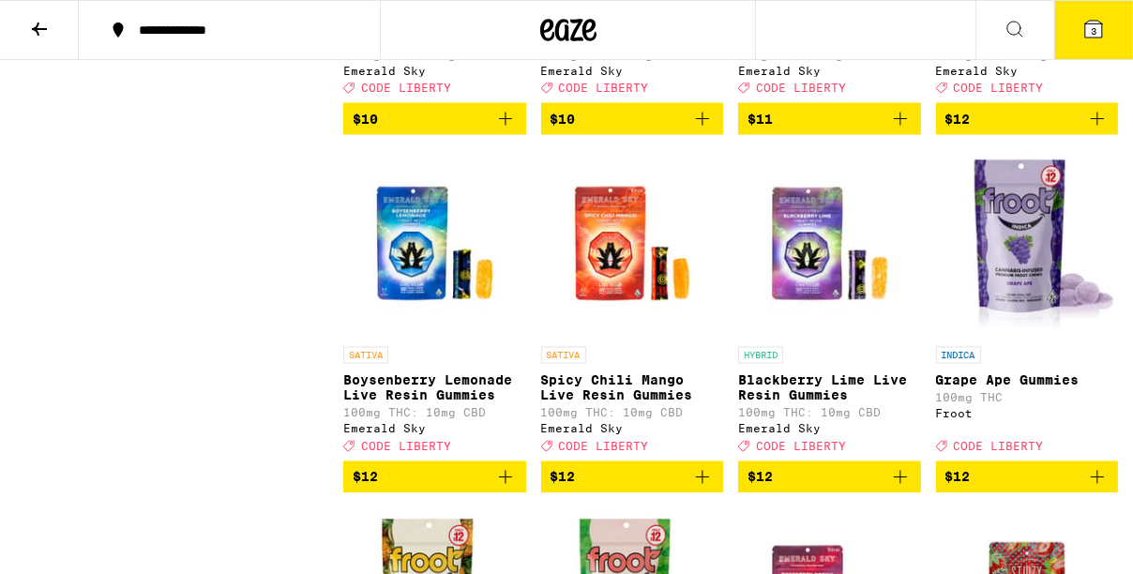
click at [425, 338] on img "Open page for Boysenberry Lemonade Live Resin Gummies from Emerald Sky" at bounding box center [434, 244] width 183 height 188
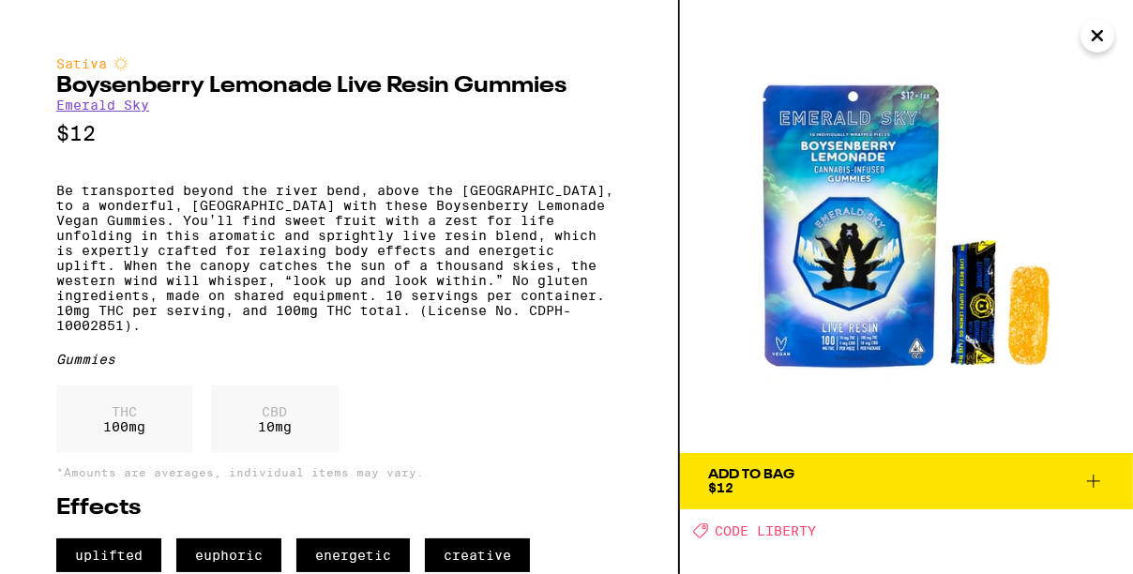
click at [1097, 32] on icon "Close" at bounding box center [1097, 36] width 23 height 28
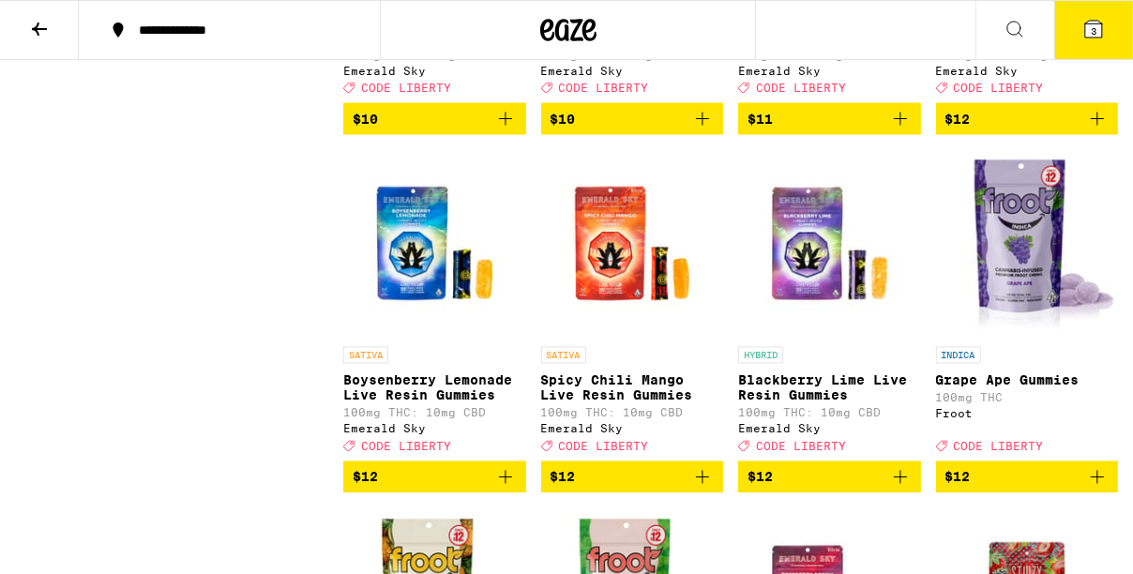
click at [1091, 25] on span "3" at bounding box center [1094, 30] width 6 height 11
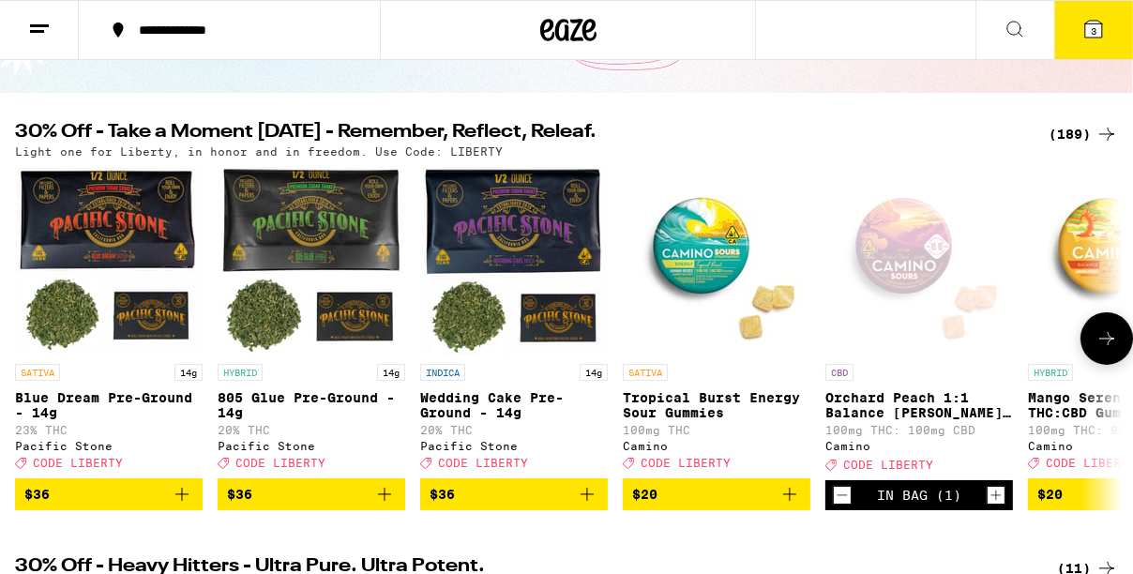
click at [1111, 350] on icon at bounding box center [1106, 338] width 23 height 23
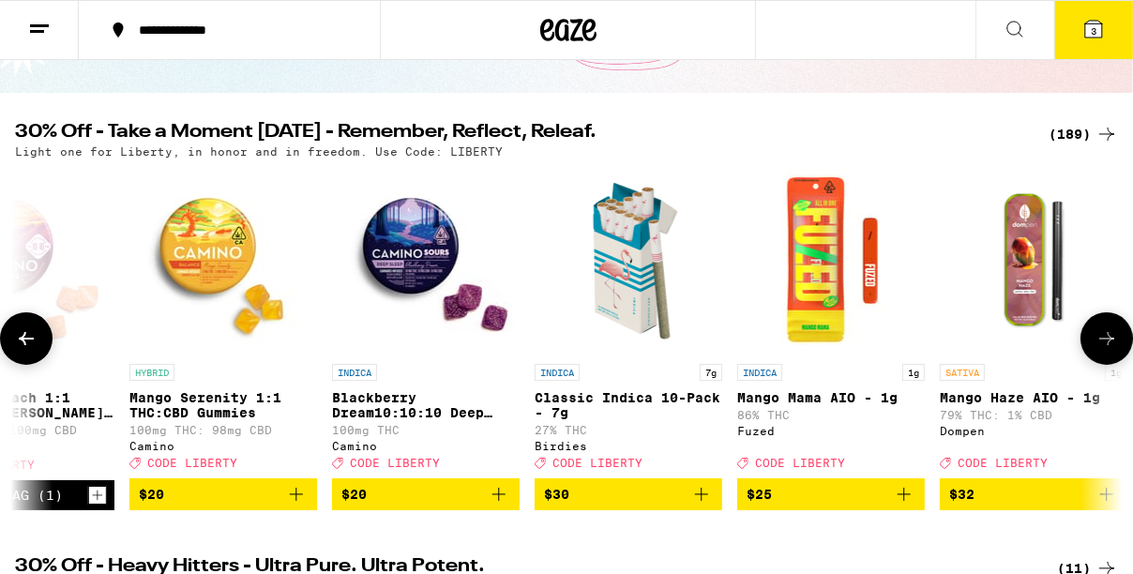
click at [1111, 350] on icon at bounding box center [1106, 338] width 23 height 23
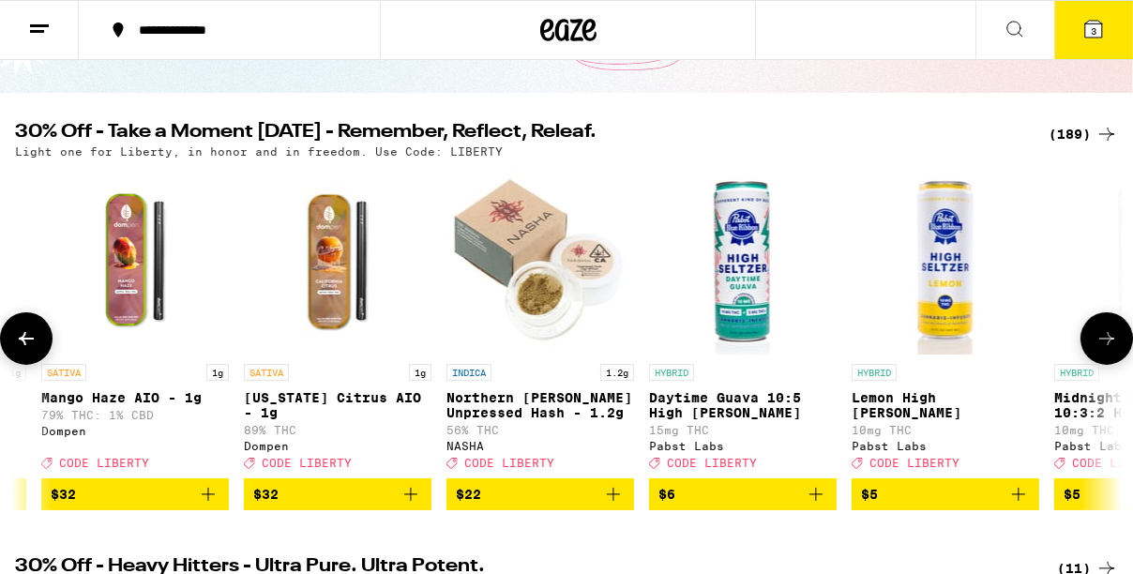
click at [1111, 350] on icon at bounding box center [1106, 338] width 23 height 23
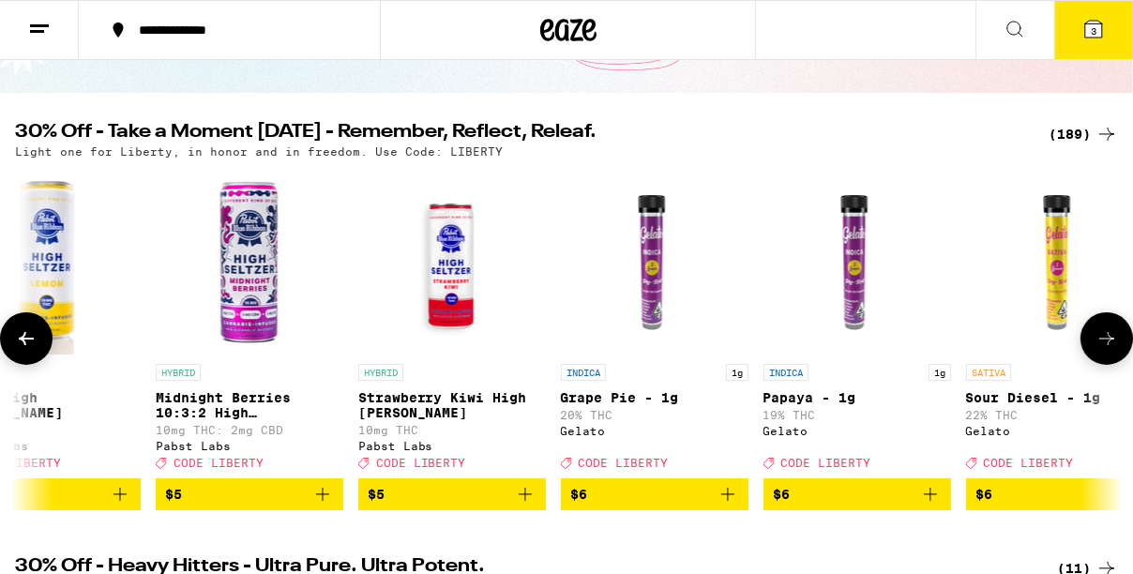
click at [1111, 350] on icon at bounding box center [1106, 338] width 23 height 23
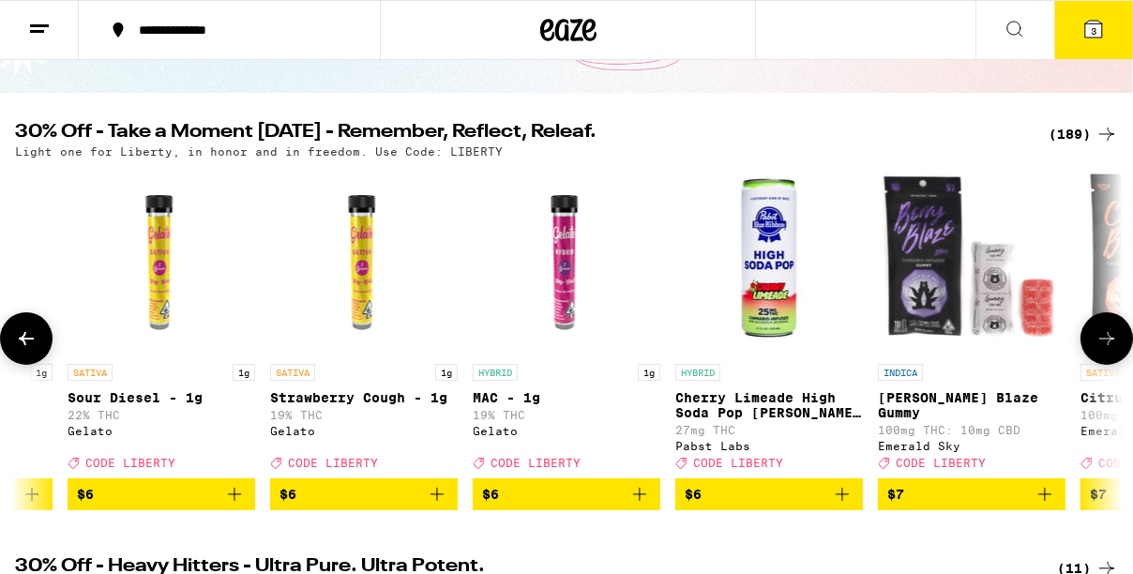
click at [1111, 350] on icon at bounding box center [1106, 338] width 23 height 23
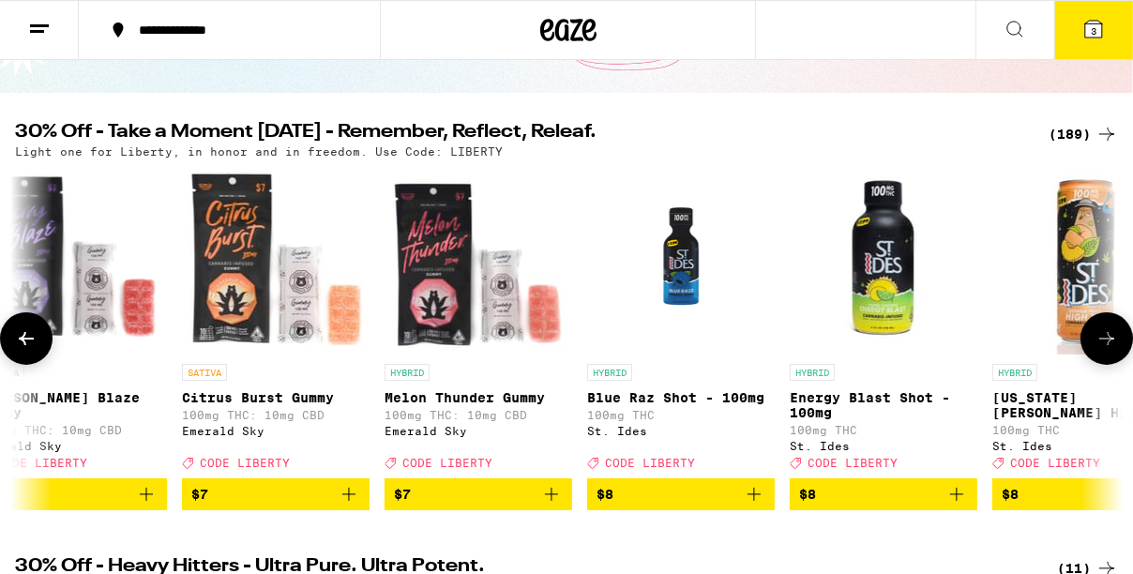
click at [1111, 350] on icon at bounding box center [1106, 338] width 23 height 23
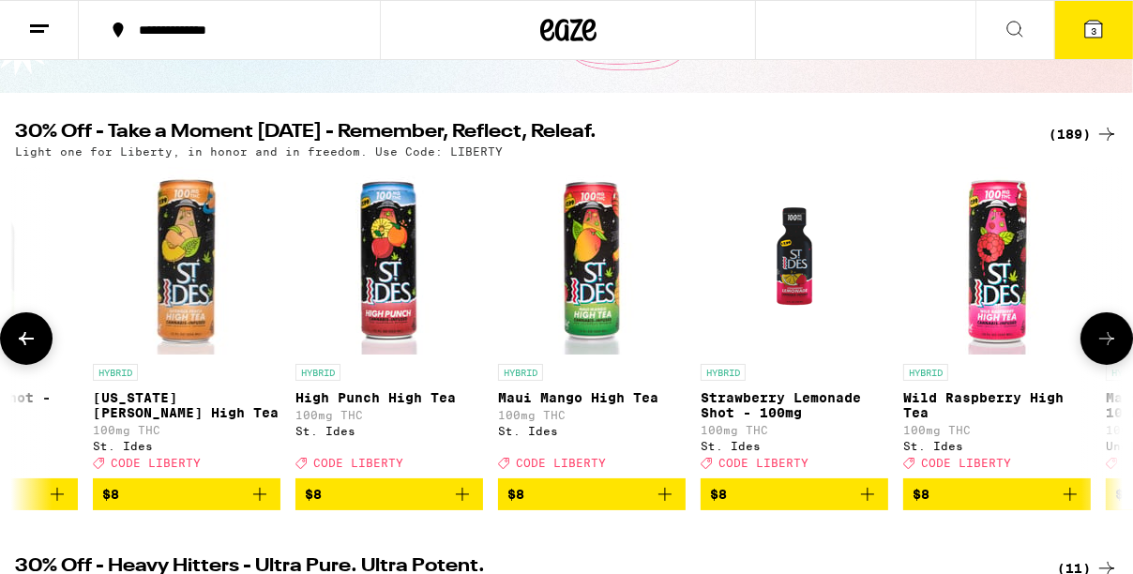
click at [1111, 350] on icon at bounding box center [1106, 338] width 23 height 23
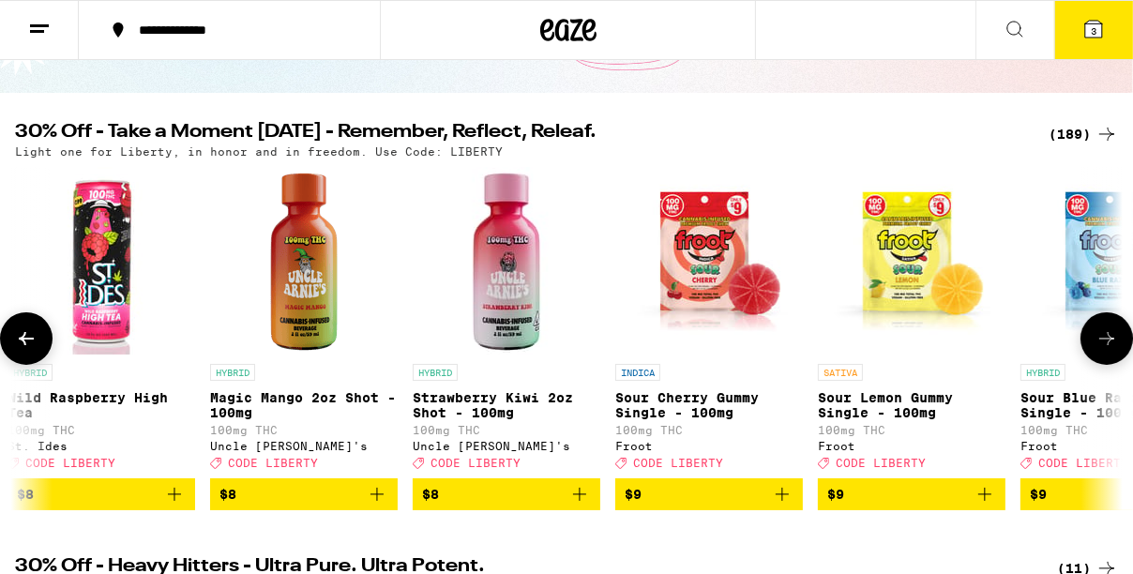
scroll to position [0, 6291]
